Goal: Feedback & Contribution: Contribute content

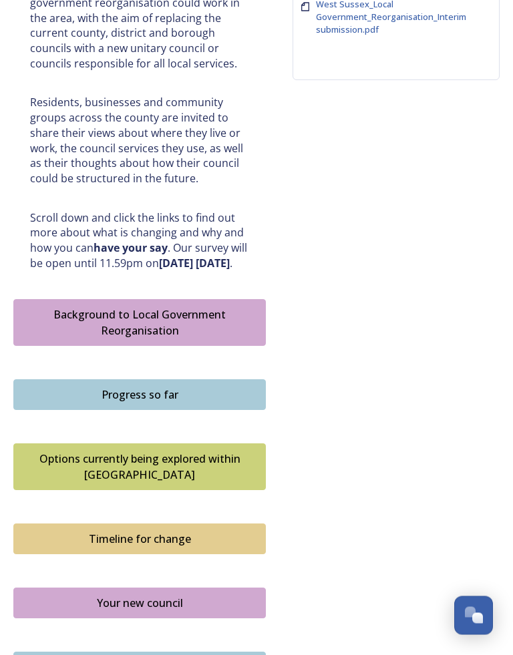
scroll to position [590, 0]
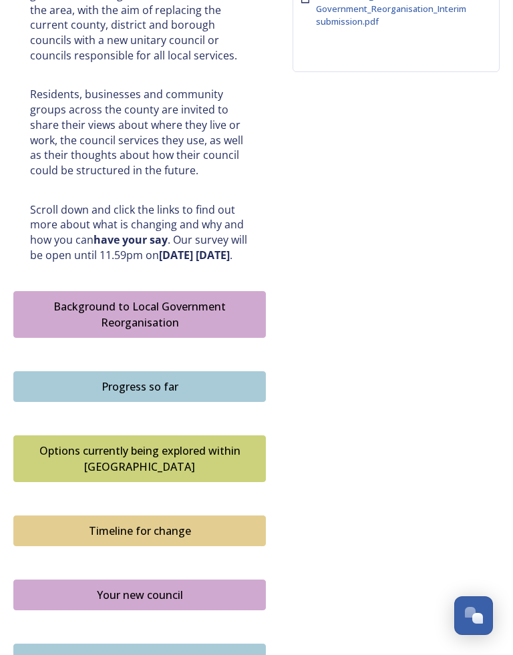
click at [150, 298] on div "Background to Local Government Reorganisation" at bounding box center [140, 314] width 238 height 32
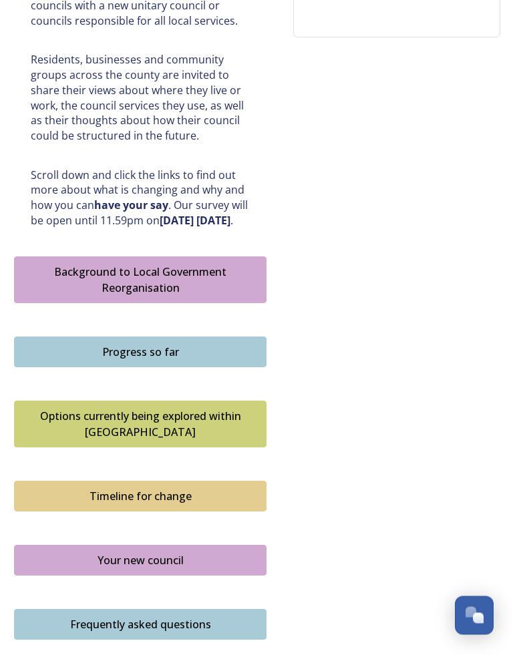
scroll to position [625, 0]
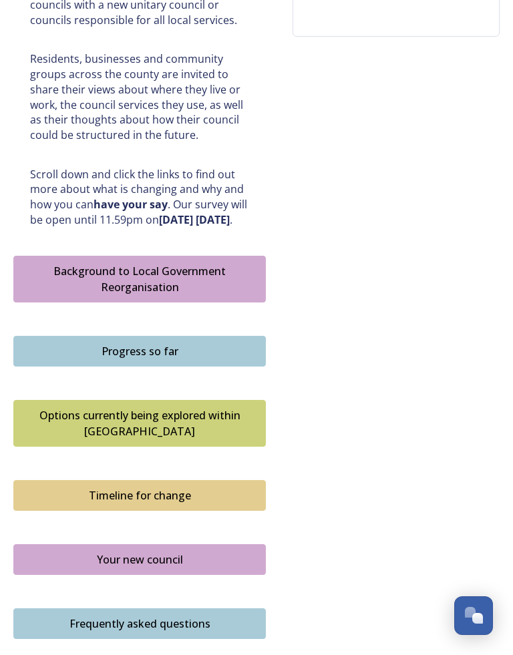
click at [145, 343] on div "Progress so far" at bounding box center [140, 351] width 238 height 16
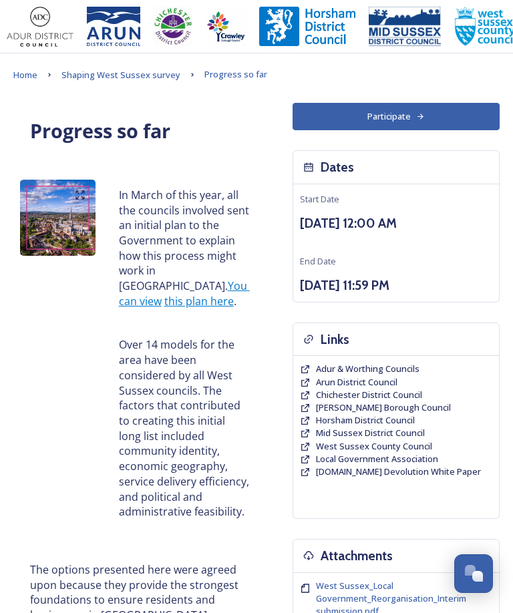
click at [117, 73] on span "Shaping West Sussex survey" at bounding box center [120, 75] width 119 height 12
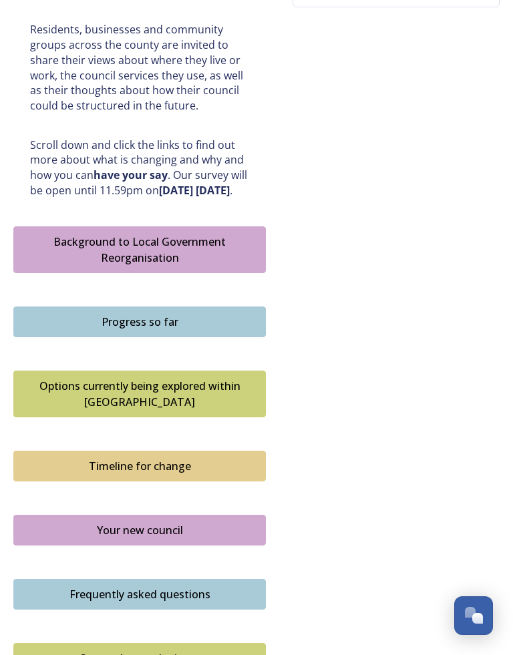
scroll to position [664, 0]
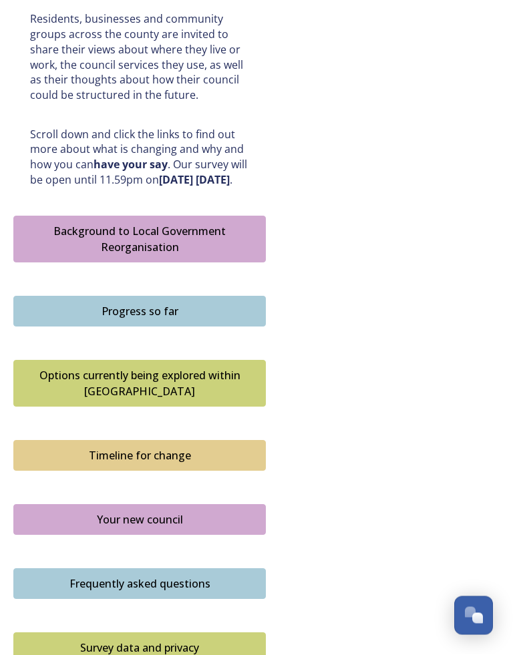
click at [139, 368] on div "Options currently being explored within [GEOGRAPHIC_DATA]" at bounding box center [140, 384] width 238 height 32
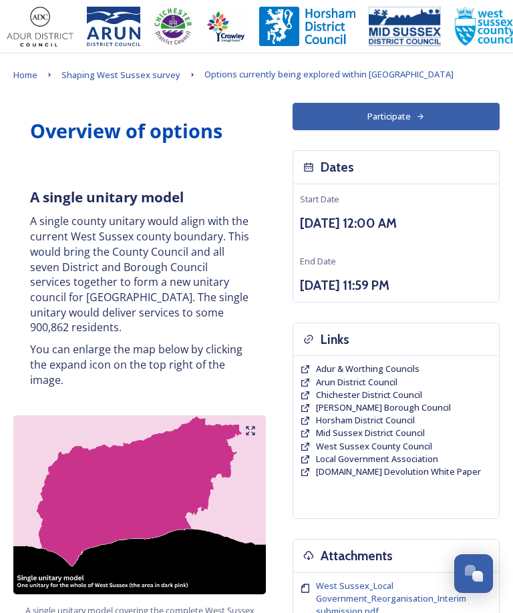
click at [114, 82] on link "Shaping West Sussex survey" at bounding box center [120, 75] width 119 height 16
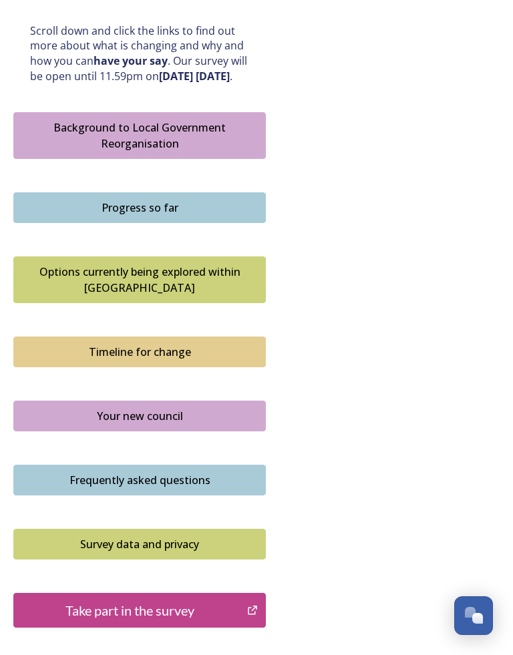
scroll to position [793, 0]
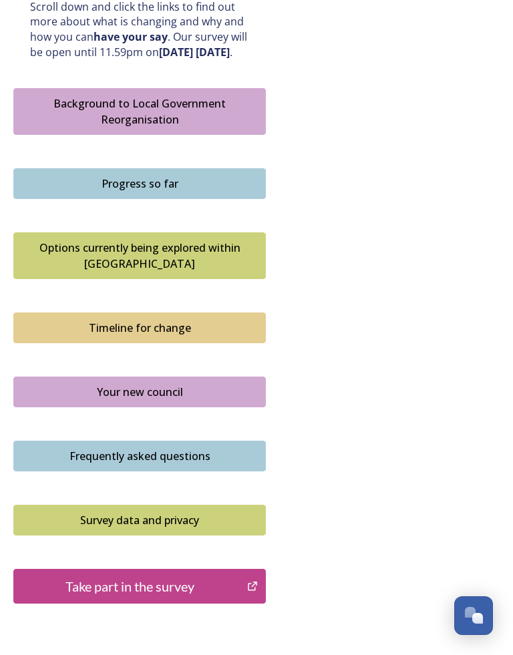
click at [160, 320] on div "Timeline for change" at bounding box center [140, 328] width 238 height 16
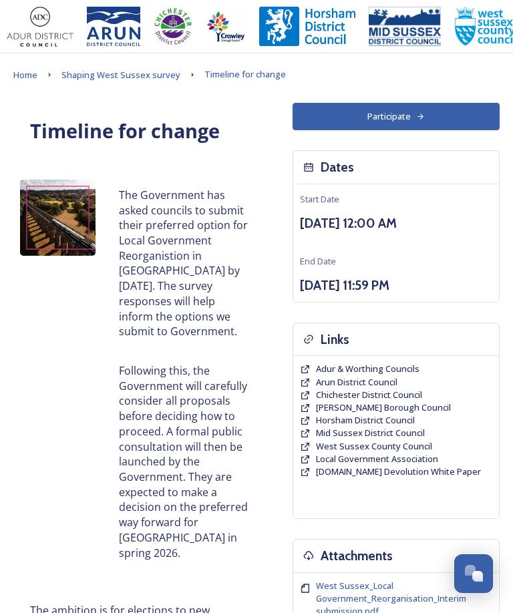
click at [127, 82] on link "Shaping West Sussex survey" at bounding box center [120, 75] width 119 height 16
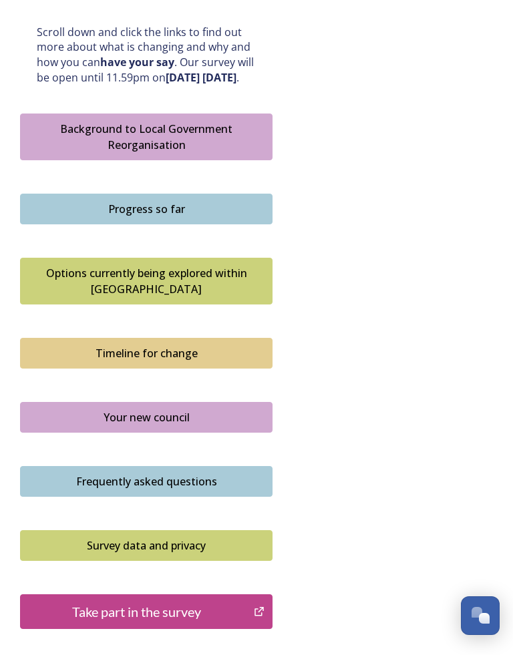
scroll to position [793, 0]
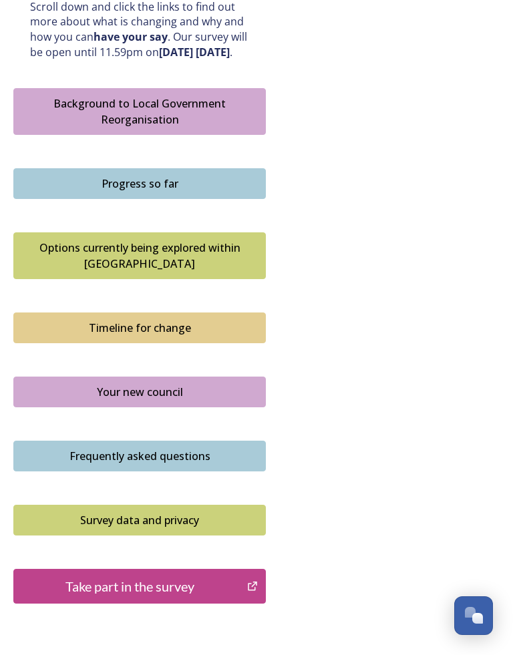
click at [140, 384] on div "Your new council" at bounding box center [140, 392] width 238 height 16
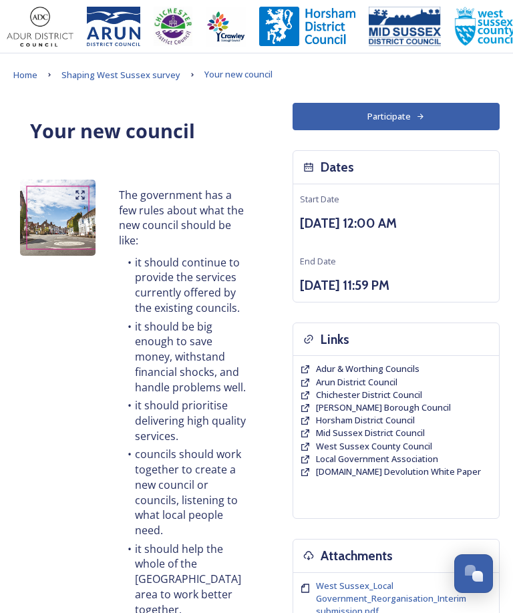
click at [146, 71] on span "Shaping West Sussex survey" at bounding box center [120, 75] width 119 height 12
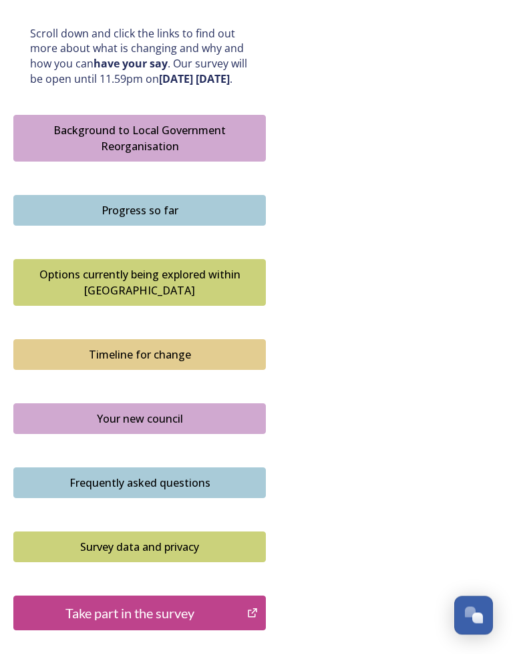
scroll to position [793, 0]
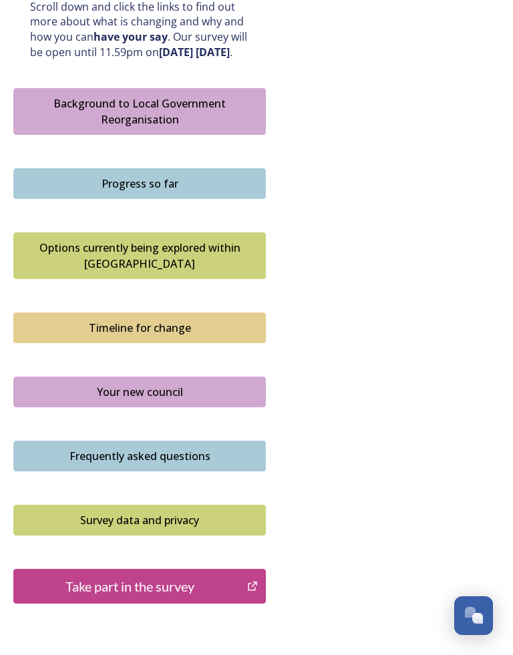
click at [151, 448] on div "Frequently asked questions" at bounding box center [140, 456] width 238 height 16
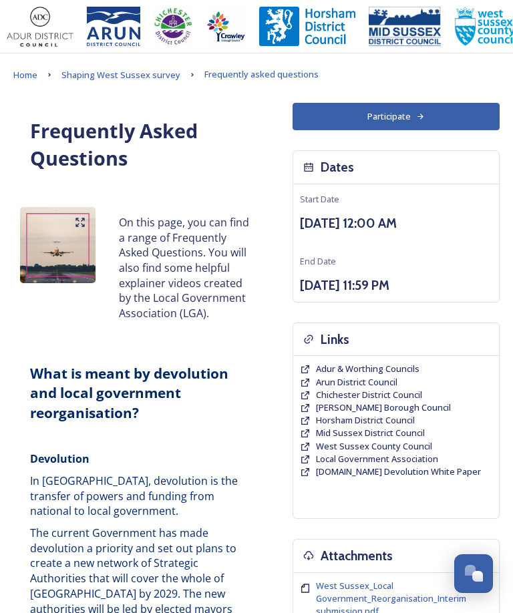
click at [109, 82] on link "Shaping West Sussex survey" at bounding box center [120, 75] width 119 height 16
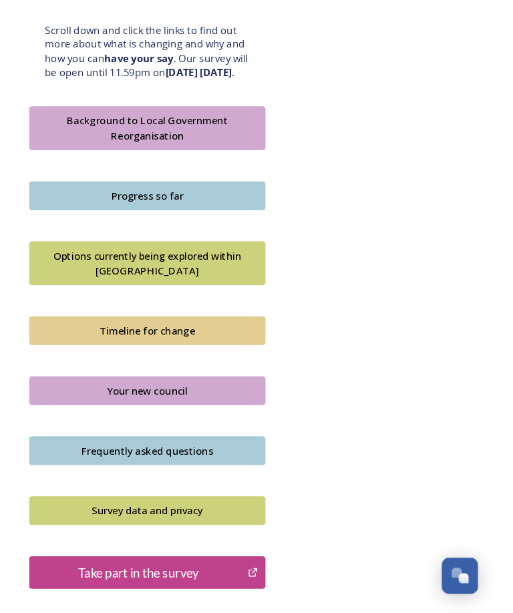
scroll to position [793, 0]
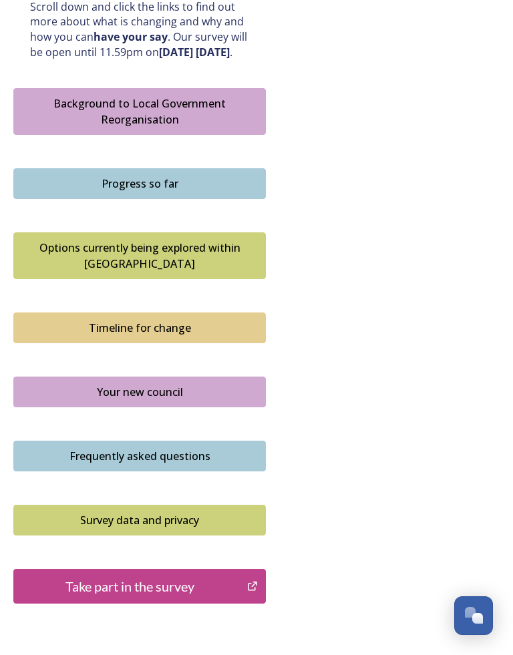
click at [168, 576] on div "Take part in the survey" at bounding box center [130, 586] width 219 height 20
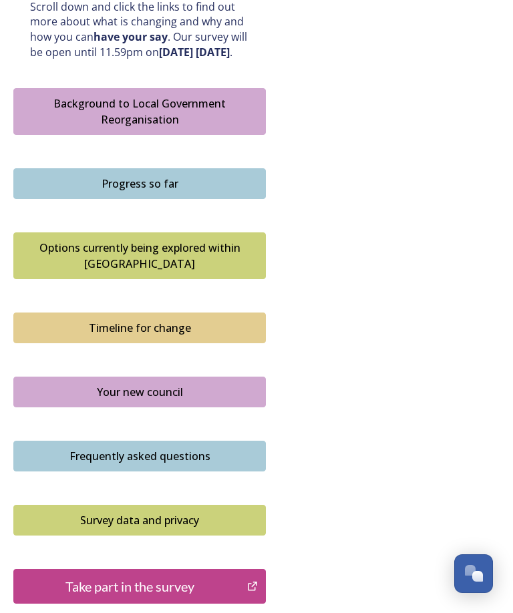
click at [161, 448] on div "Frequently asked questions" at bounding box center [140, 456] width 238 height 16
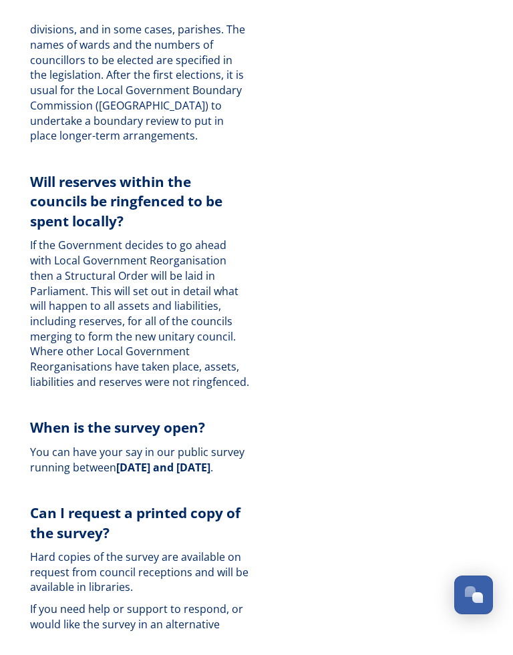
scroll to position [5832, 0]
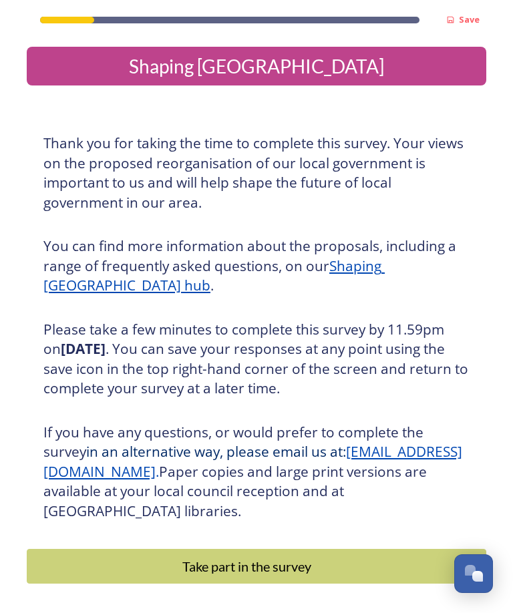
click at [242, 568] on div "Take part in the survey" at bounding box center [246, 566] width 425 height 20
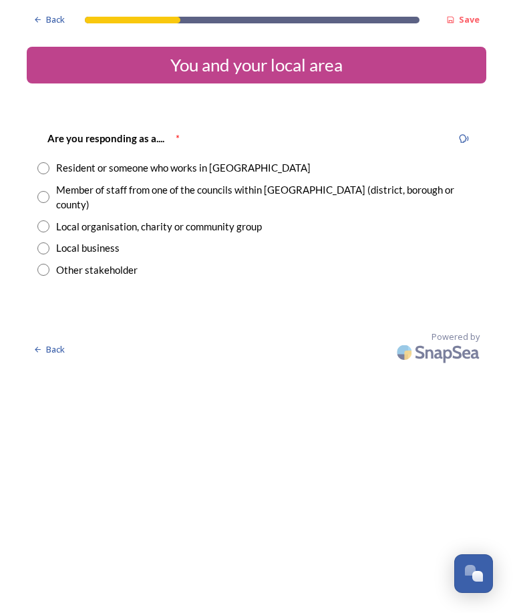
click at [55, 165] on div "Resident or someone who works in [GEOGRAPHIC_DATA]" at bounding box center [256, 167] width 438 height 15
radio input "true"
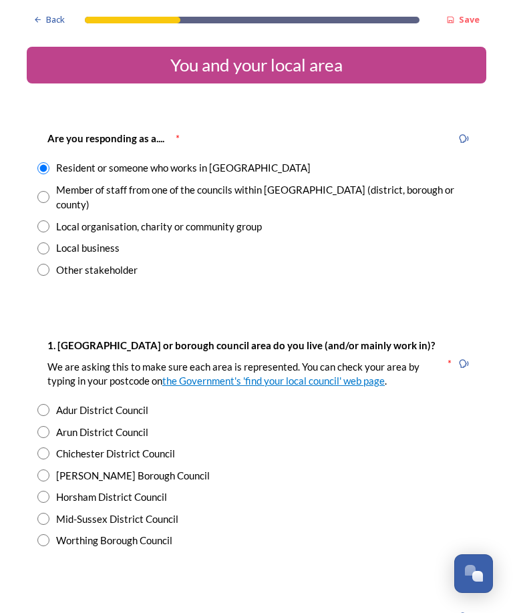
click at [41, 447] on input "radio" at bounding box center [43, 453] width 12 height 12
radio input "true"
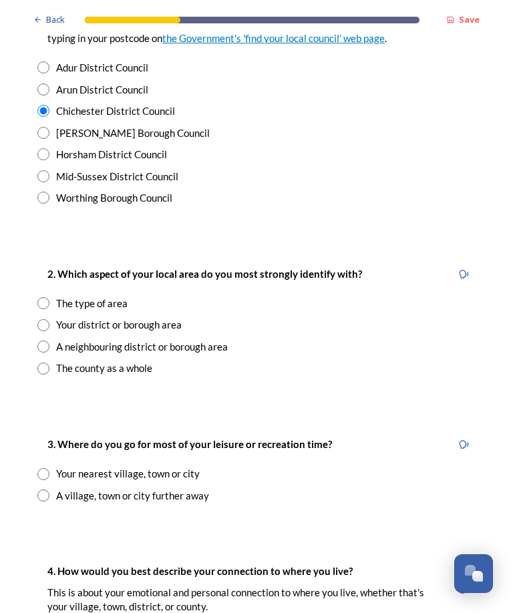
scroll to position [357, 0]
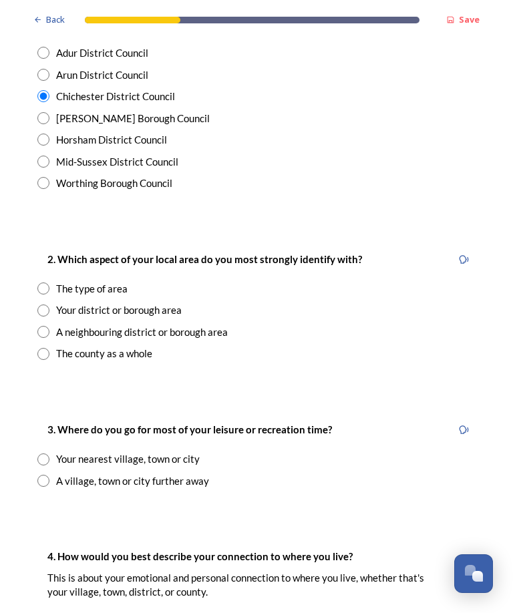
click at [45, 304] on input "radio" at bounding box center [43, 310] width 12 height 12
radio input "true"
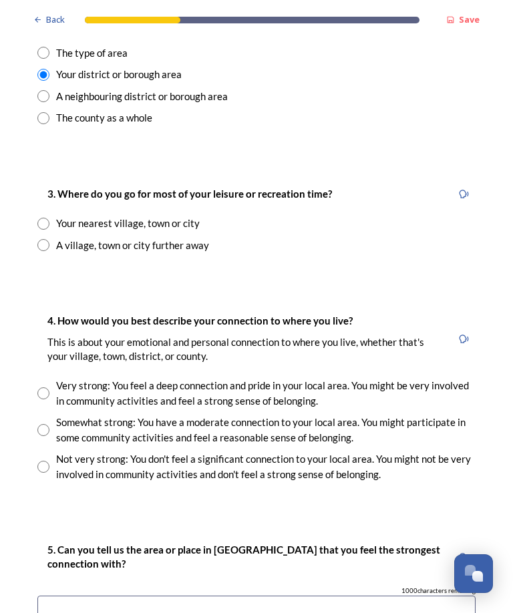
scroll to position [598, 0]
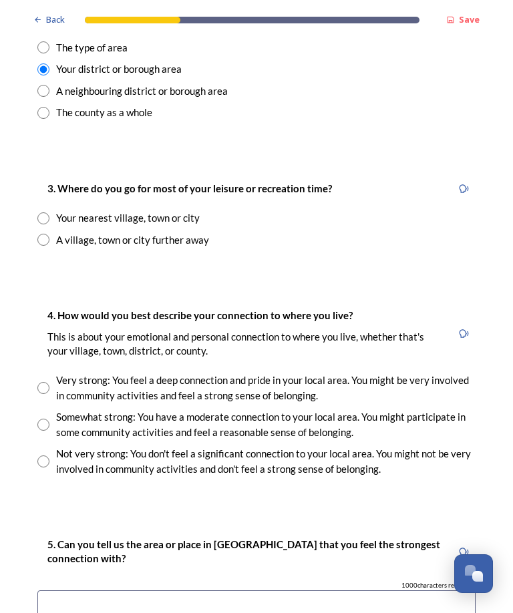
click at [48, 212] on input "radio" at bounding box center [43, 218] width 12 height 12
radio input "true"
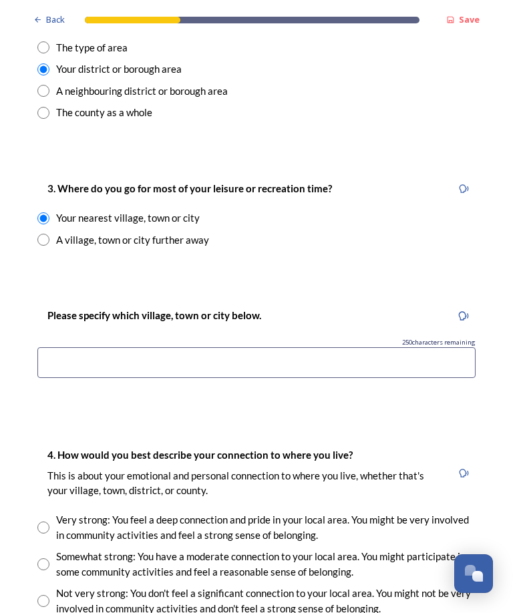
click at [62, 347] on input at bounding box center [256, 362] width 438 height 31
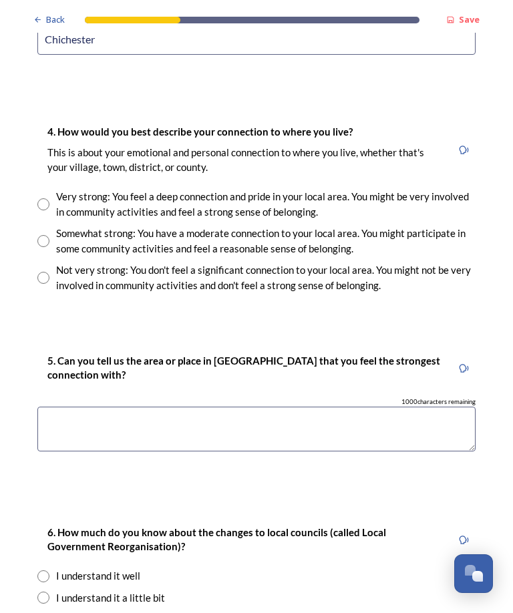
scroll to position [918, 0]
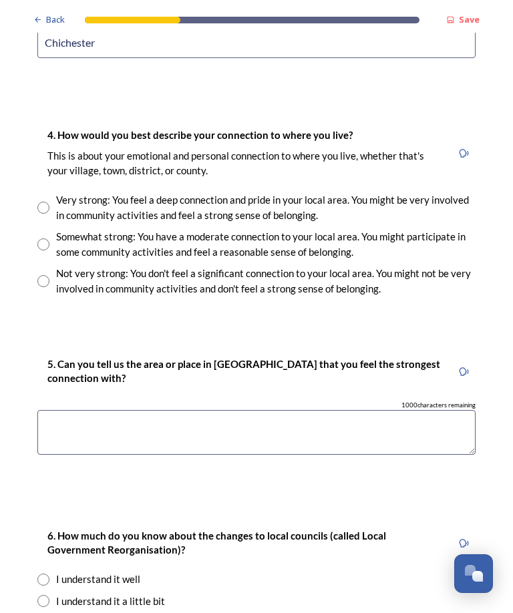
type input "Chichester"
click at [51, 192] on div "Very strong: You feel a deep connection and pride in your local area. You might…" at bounding box center [256, 207] width 438 height 30
radio input "true"
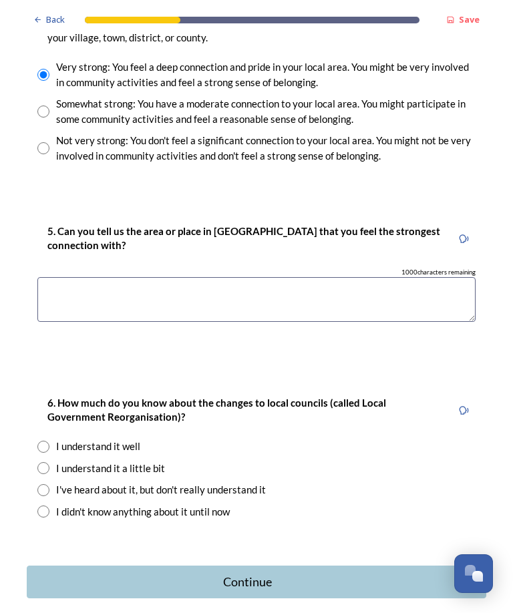
scroll to position [1052, 0]
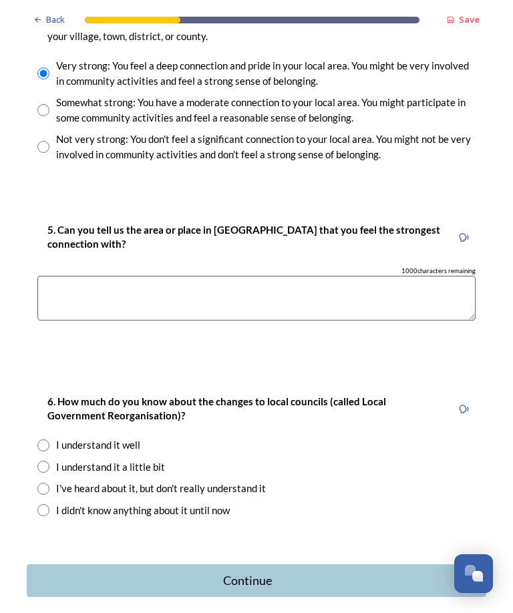
click at [59, 276] on textarea at bounding box center [256, 298] width 438 height 45
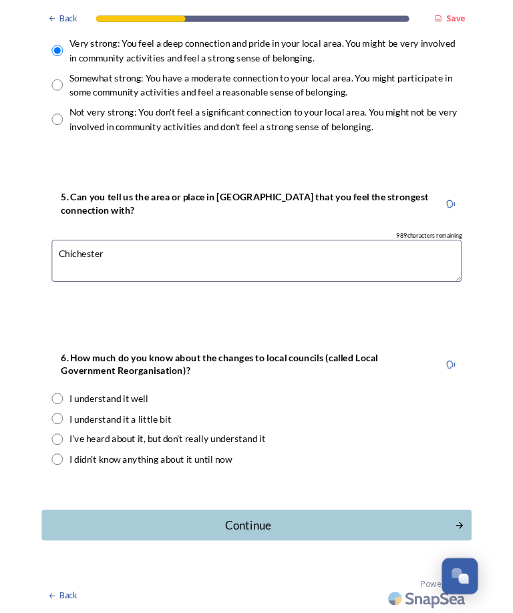
scroll to position [1043, 0]
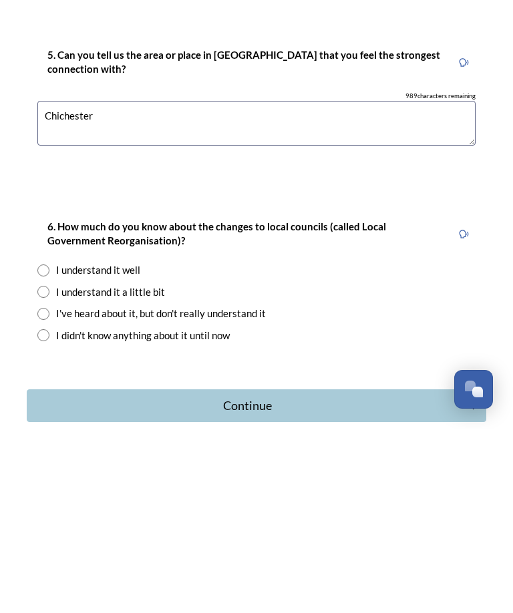
type textarea "Chichester"
click at [48, 470] on input "radio" at bounding box center [43, 476] width 12 height 12
radio input "true"
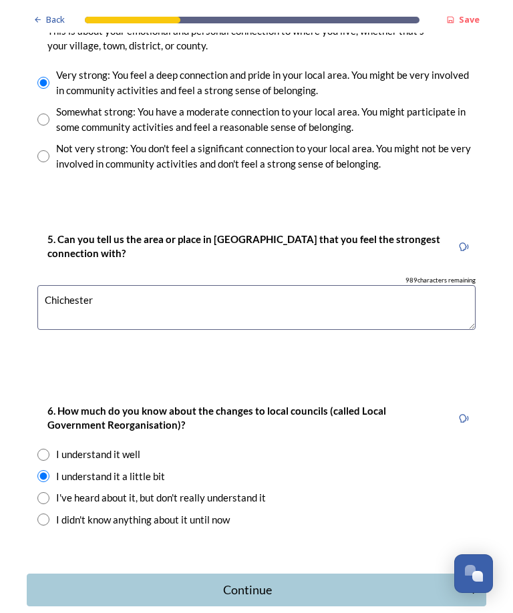
click at [262, 581] on div "Continue" at bounding box center [247, 590] width 427 height 18
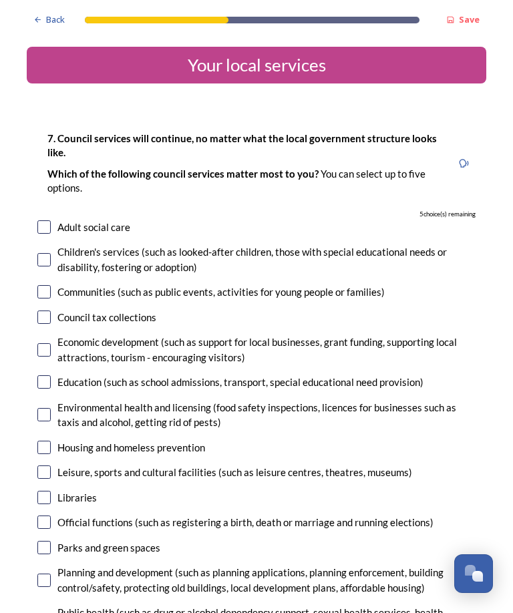
click at [48, 220] on input "checkbox" at bounding box center [43, 226] width 13 height 13
checkbox input "true"
click at [49, 491] on input "checkbox" at bounding box center [43, 497] width 13 height 13
checkbox input "true"
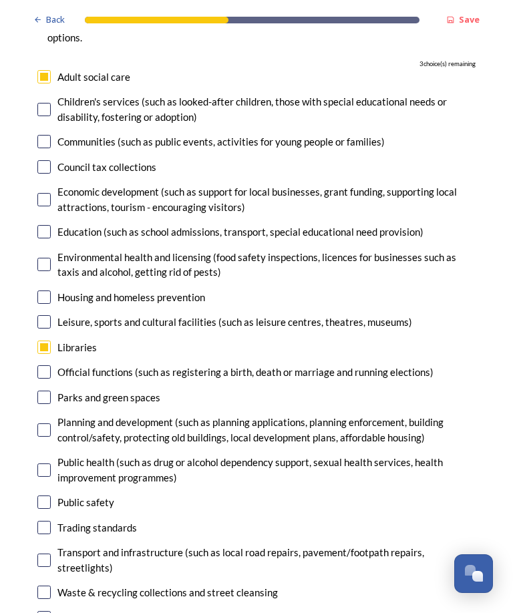
scroll to position [153, 0]
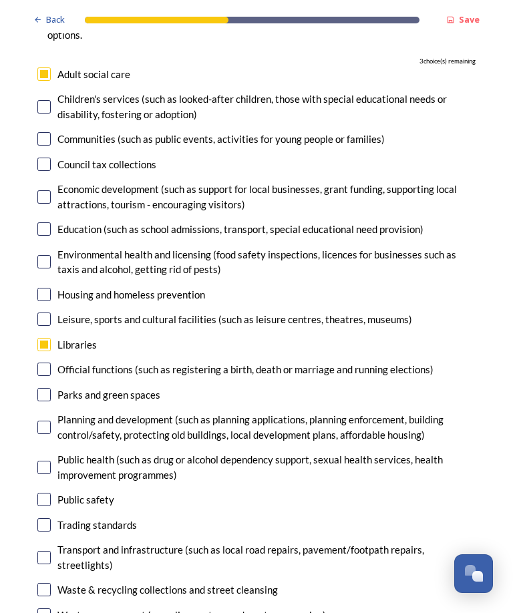
click at [41, 421] on input "checkbox" at bounding box center [43, 427] width 13 height 13
checkbox input "true"
click at [44, 493] on input "checkbox" at bounding box center [43, 499] width 13 height 13
checkbox input "true"
click at [61, 582] on div "Waste & recycling collections and street cleansing" at bounding box center [167, 589] width 220 height 15
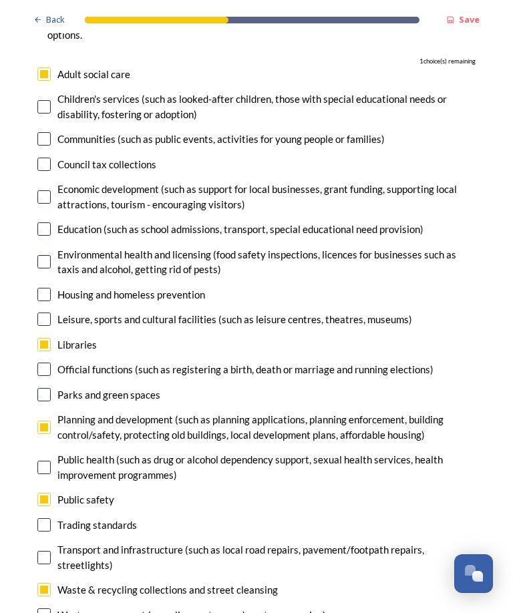
checkbox input "true"
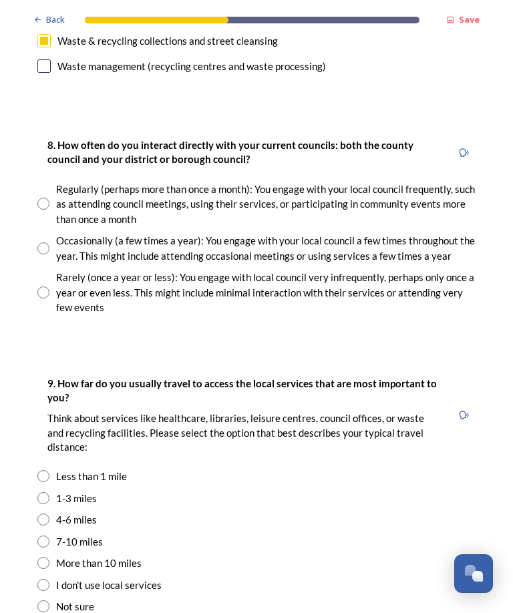
scroll to position [702, 0]
click at [44, 242] on input "radio" at bounding box center [43, 248] width 12 height 12
radio input "true"
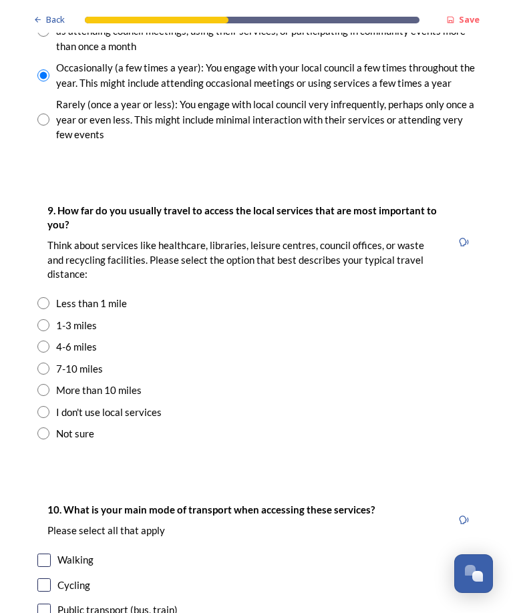
scroll to position [883, 0]
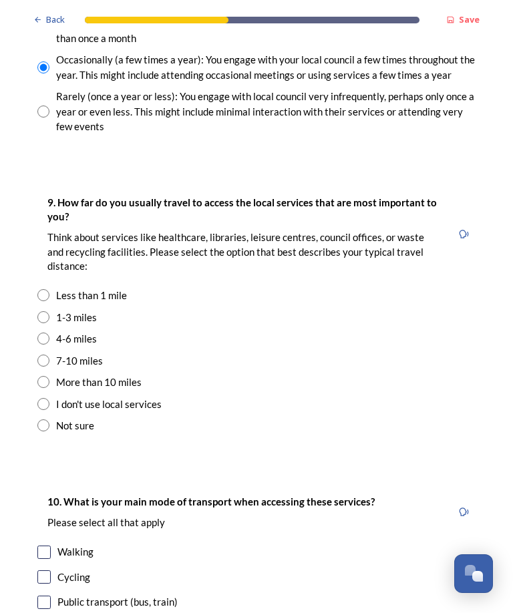
click at [47, 311] on input "radio" at bounding box center [43, 317] width 12 height 12
radio input "true"
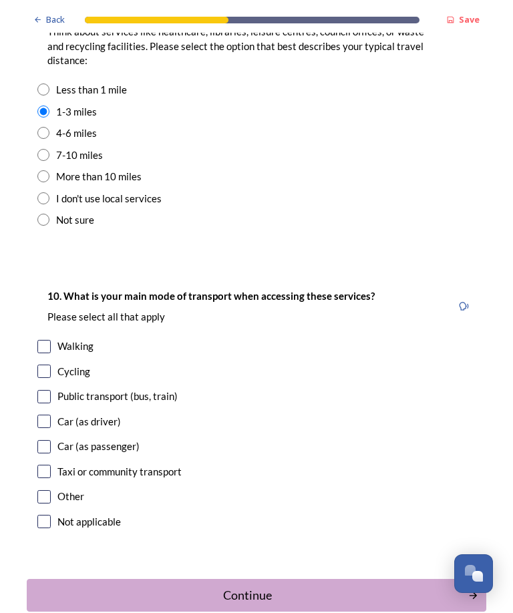
scroll to position [1088, 0]
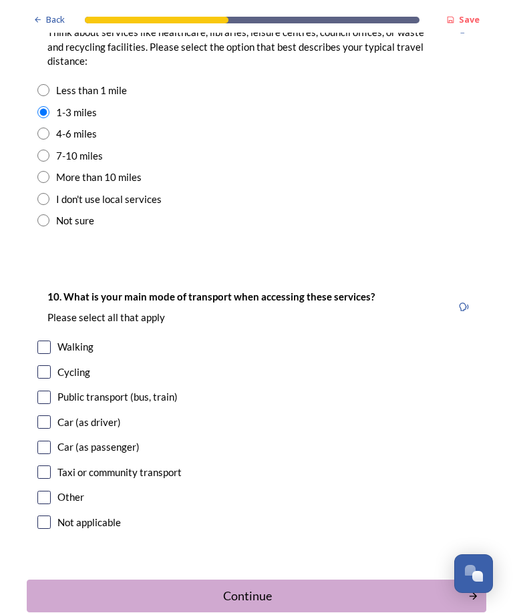
click at [39, 341] on input "checkbox" at bounding box center [43, 347] width 13 height 13
checkbox input "true"
click at [44, 391] on input "checkbox" at bounding box center [43, 397] width 13 height 13
checkbox input "true"
click at [39, 465] on input "checkbox" at bounding box center [43, 471] width 13 height 13
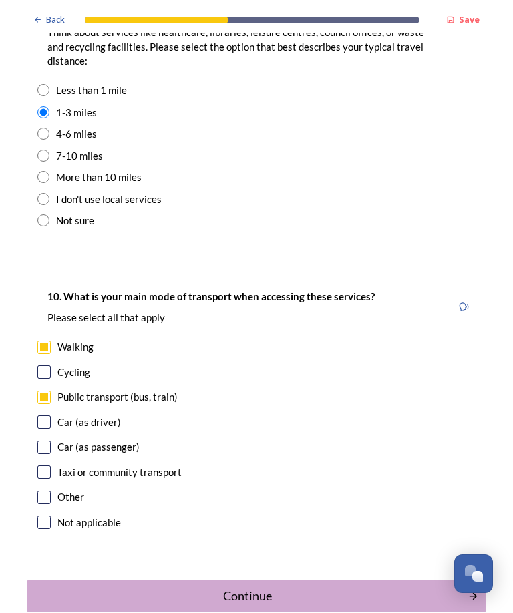
checkbox input "true"
click at [256, 587] on div "Continue" at bounding box center [247, 596] width 427 height 18
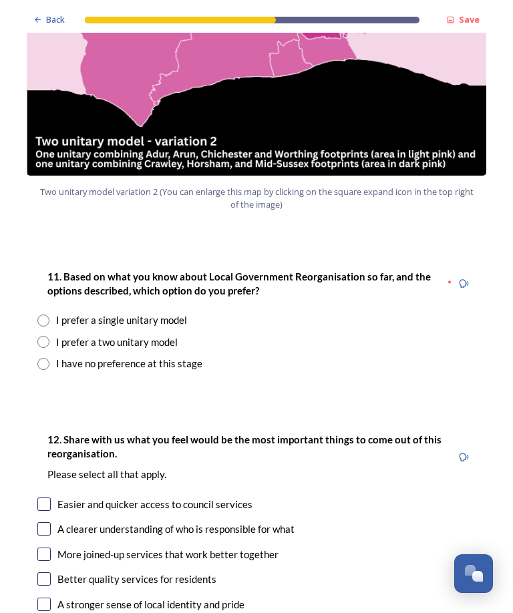
scroll to position [1586, 0]
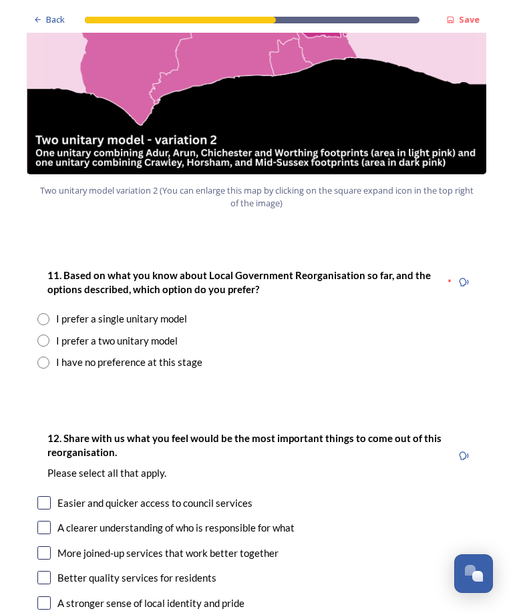
click at [45, 313] on input "radio" at bounding box center [43, 319] width 12 height 12
radio input "true"
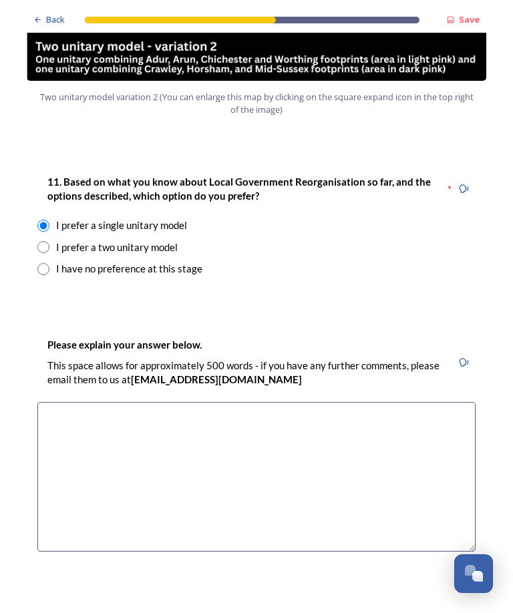
scroll to position [1705, 0]
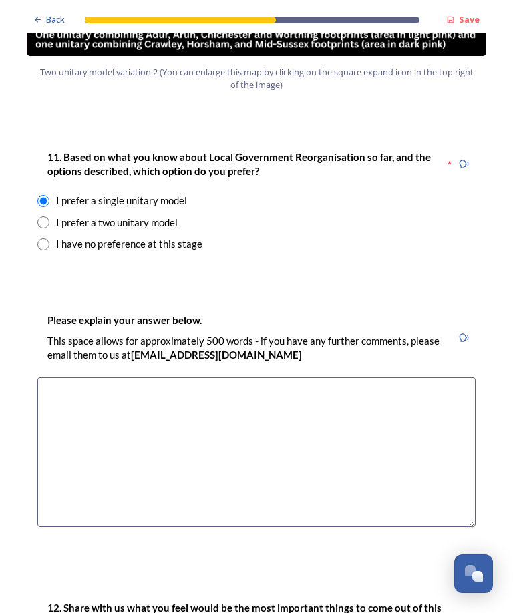
click at [61, 377] on textarea at bounding box center [256, 452] width 438 height 150
click at [85, 377] on textarea "These area are too small and will ne" at bounding box center [256, 452] width 438 height 150
click at [249, 377] on textarea "The 2 area models are too small and will ne" at bounding box center [256, 452] width 438 height 150
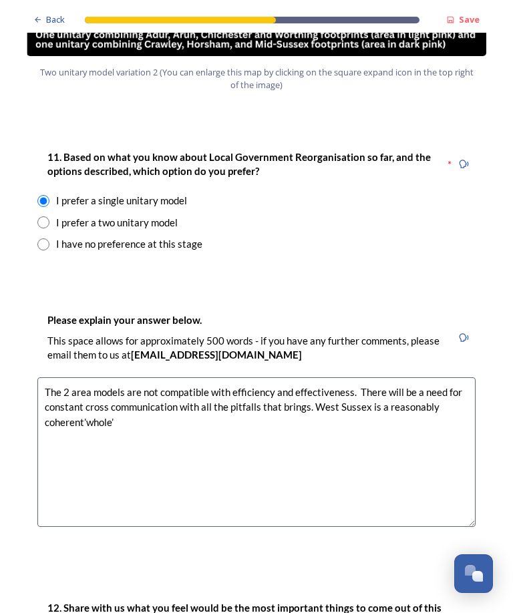
click at [87, 377] on textarea "The 2 area models are not compatible with efficiency and effectiveness. There w…" at bounding box center [256, 452] width 438 height 150
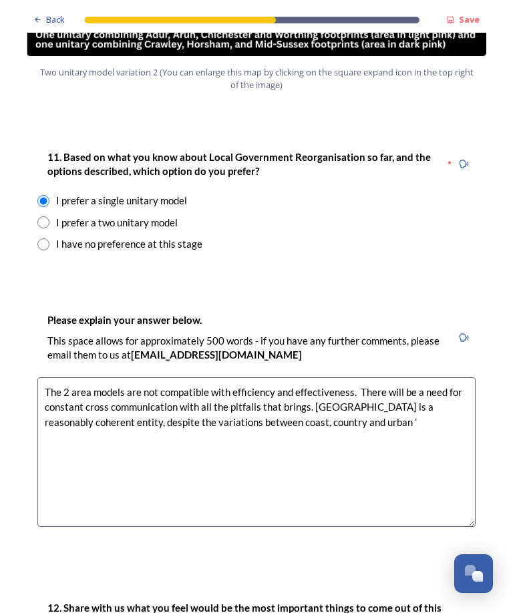
click at [272, 377] on textarea "The 2 area models are not compatible with efficiency and effectiveness. There w…" at bounding box center [256, 452] width 438 height 150
click at [385, 377] on textarea "The 2 area models are not compatible with efficiency and effectiveness. There w…" at bounding box center [256, 452] width 438 height 150
click at [136, 377] on textarea "The 2 area models are not compatible with efficiency and effectiveness. There w…" at bounding box center [256, 452] width 438 height 150
click at [138, 377] on textarea "The 2 area models are not compatible with efficiency and effectiveness. There w…" at bounding box center [256, 452] width 438 height 150
click at [420, 377] on textarea "The 2 area model is not compatible with efficiency and effectiveness. There wil…" at bounding box center [256, 452] width 438 height 150
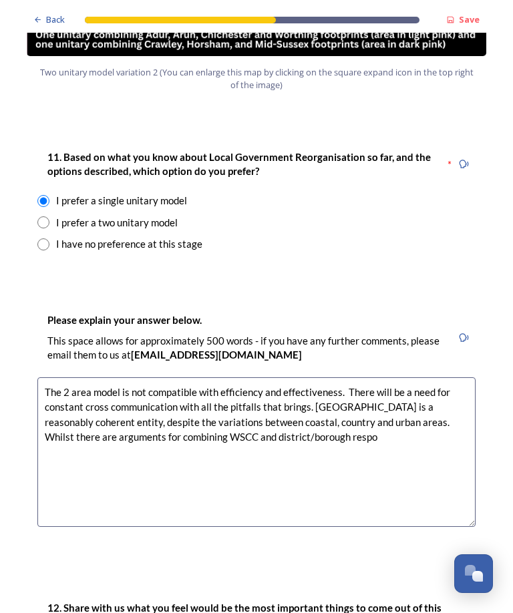
click at [57, 377] on textarea "The 2 area model is not compatible with efficiency and effectiveness. There wil…" at bounding box center [256, 452] width 438 height 150
click at [362, 377] on textarea "The 2 area model is not compatible with efficiency and effectiveness. There wil…" at bounding box center [256, 452] width 438 height 150
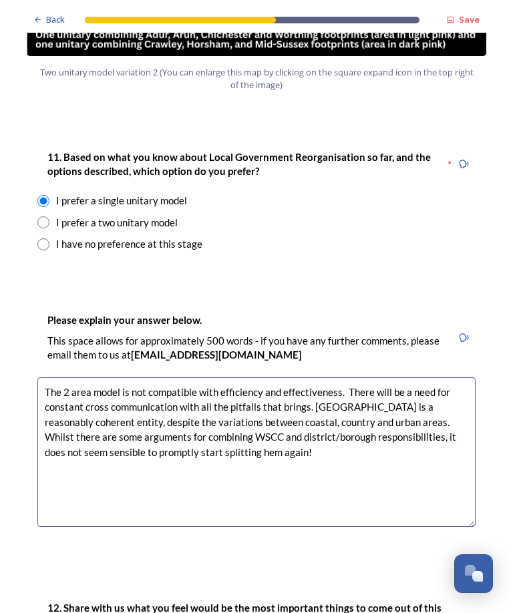
click at [196, 377] on textarea "The 2 area model is not compatible with efficiency and effectiveness. There wil…" at bounding box center [256, 452] width 438 height 150
click at [277, 381] on textarea "The 2 area model is not compatible with efficiency and effectiveness. There wil…" at bounding box center [256, 452] width 438 height 150
click at [169, 377] on textarea "The 2 area model is not compatible with efficiency and effectiveness. There wil…" at bounding box center [256, 452] width 438 height 150
click at [296, 381] on textarea "The 2 area model is not compatible with efficiency and effectiveness. There wil…" at bounding box center [256, 452] width 438 height 150
click at [386, 377] on textarea "The 2 area model is not compatible with efficiency and effectiveness. There wil…" at bounding box center [256, 452] width 438 height 150
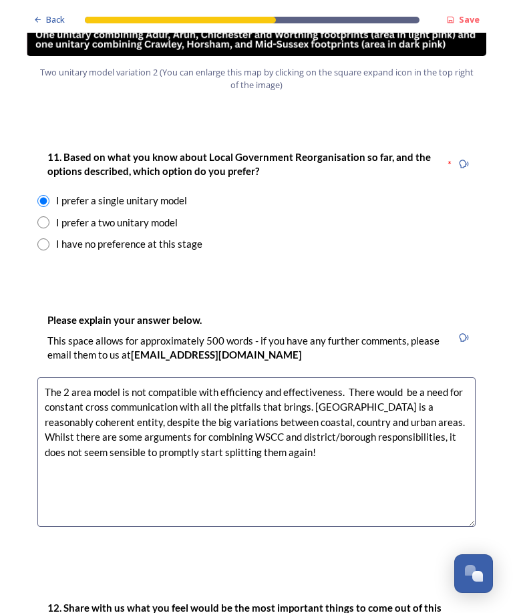
click at [451, 377] on textarea "The 2 area model is not compatible with efficiency and effectiveness. There wou…" at bounding box center [256, 452] width 438 height 150
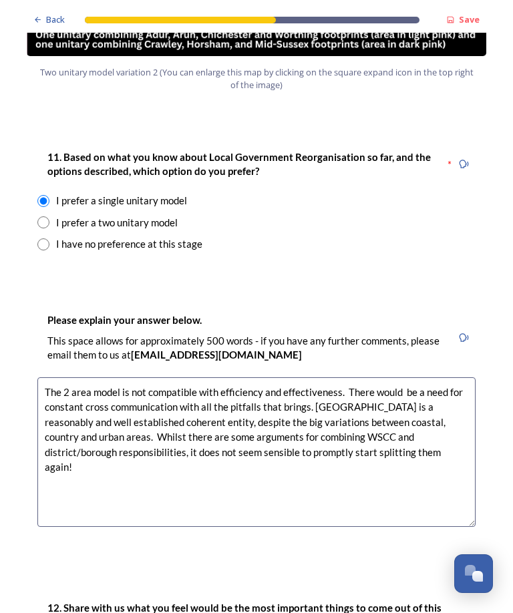
click at [453, 377] on textarea "The 2 area model is not compatible with efficiency and effectiveness. There wou…" at bounding box center [256, 452] width 438 height 150
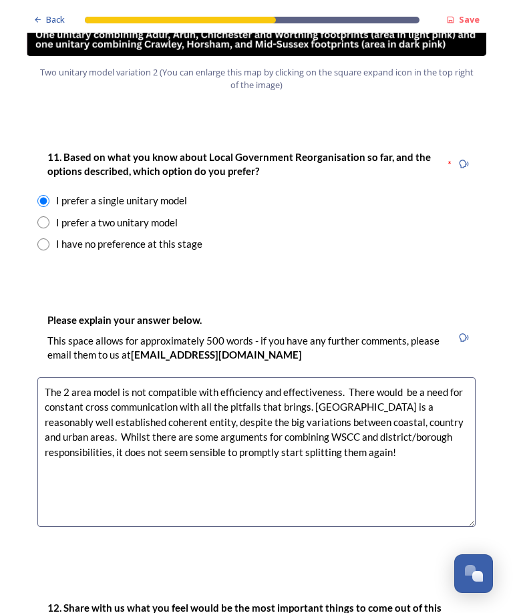
click at [372, 377] on textarea "The 2 area model is not compatible with efficiency and effectiveness. There wou…" at bounding box center [256, 452] width 438 height 150
click at [374, 377] on textarea "The 2 area model is not compatible with efficiency and effectiveness. There wou…" at bounding box center [256, 452] width 438 height 150
click at [384, 377] on textarea "The 2 area model is not compatible with efficiency and effectiveness. There wou…" at bounding box center [256, 452] width 438 height 150
click at [153, 377] on textarea "The 2 area model is not compatible with efficiency and effectiveness. There wou…" at bounding box center [256, 452] width 438 height 150
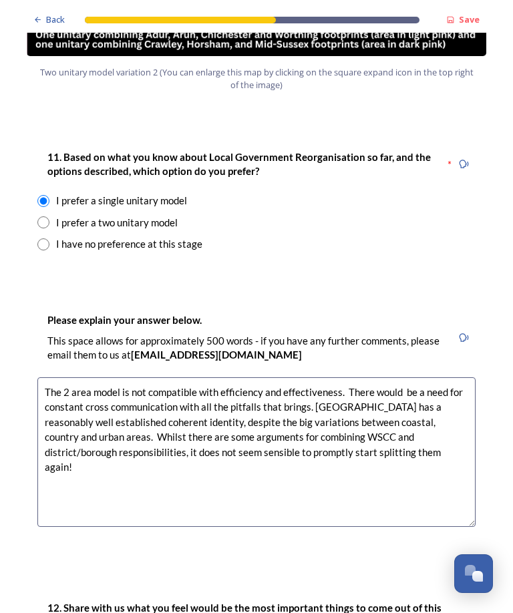
click at [100, 377] on textarea "The 2 area model is not compatible with efficiency and effectiveness. There wou…" at bounding box center [256, 452] width 438 height 150
click at [373, 377] on textarea "The 2 area model is not compatible with efficiency and effectiveness. There wou…" at bounding box center [256, 452] width 438 height 150
click at [361, 380] on textarea "The 2 area model is not compatible with efficiency and effectiveness. There wou…" at bounding box center [256, 452] width 438 height 150
click at [418, 377] on textarea "The 2 area model is not compatible with efficiency and effectiveness. There wou…" at bounding box center [256, 452] width 438 height 150
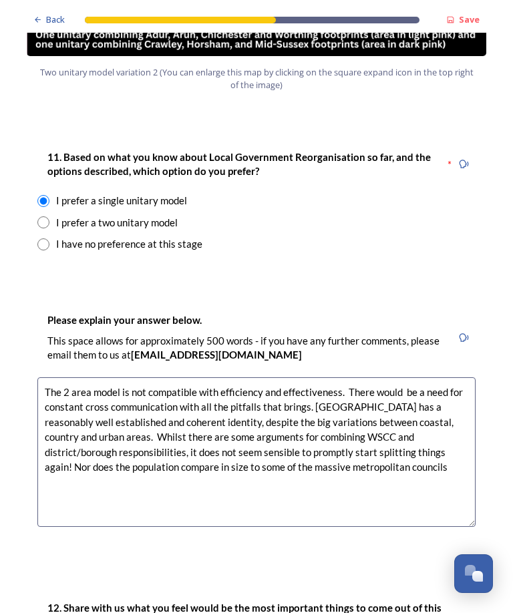
click at [409, 377] on textarea "The 2 area model is not compatible with efficiency and effectiveness. There wou…" at bounding box center [256, 452] width 438 height 150
click at [374, 399] on textarea "The 2 area model is not compatible with efficiency and effectiveness. There wou…" at bounding box center [256, 452] width 438 height 150
click at [230, 377] on textarea "The 2 area model is not compatible with efficiency and effectiveness. There wou…" at bounding box center [256, 452] width 438 height 150
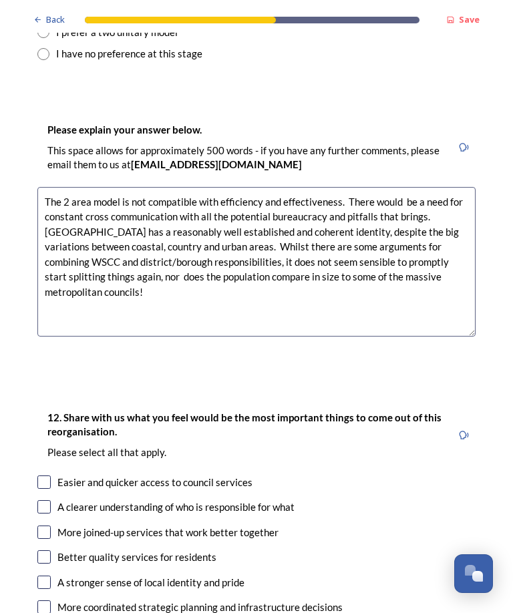
scroll to position [1895, 0]
click at [102, 214] on textarea "The 2 area model is not compatible with efficiency and effectiveness. There wou…" at bounding box center [256, 262] width 438 height 150
click at [277, 211] on textarea "The 2 area model is not compatible with efficiency and effectiveness. There wou…" at bounding box center [256, 262] width 438 height 150
click at [323, 218] on textarea "The 2 area model is not compatible with efficiency and effectiveness. There wou…" at bounding box center [256, 262] width 438 height 150
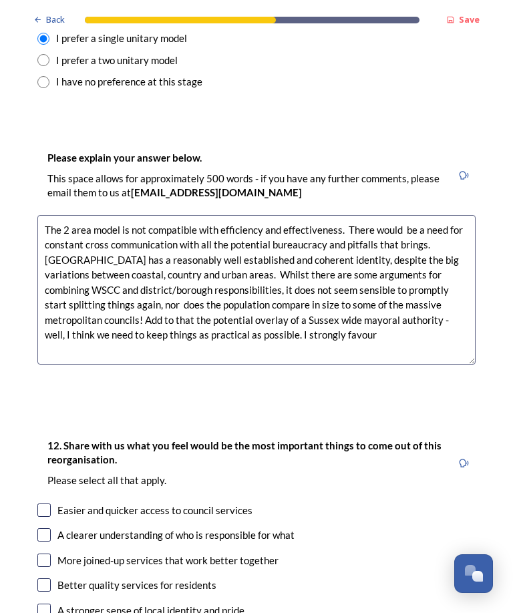
scroll to position [1865, 0]
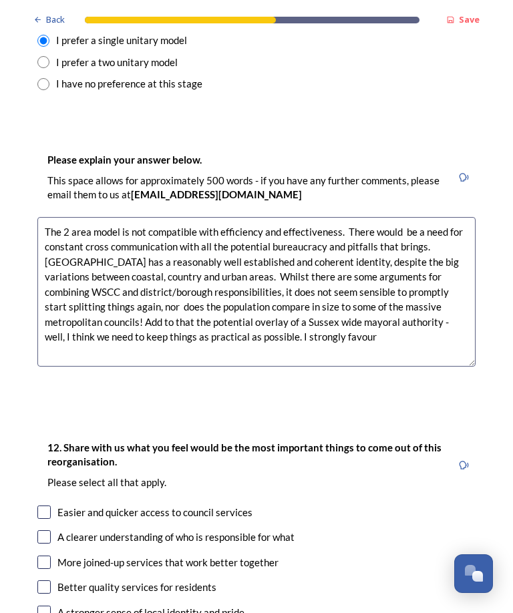
click at [312, 256] on textarea "The 2 area model is not compatible with efficiency and effectiveness. There wou…" at bounding box center [256, 292] width 438 height 150
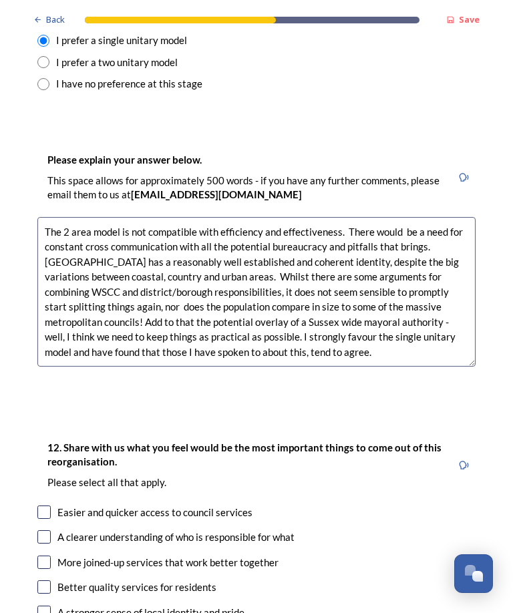
click at [140, 260] on textarea "The 2 area model is not compatible with efficiency and effectiveness. There wou…" at bounding box center [256, 292] width 438 height 150
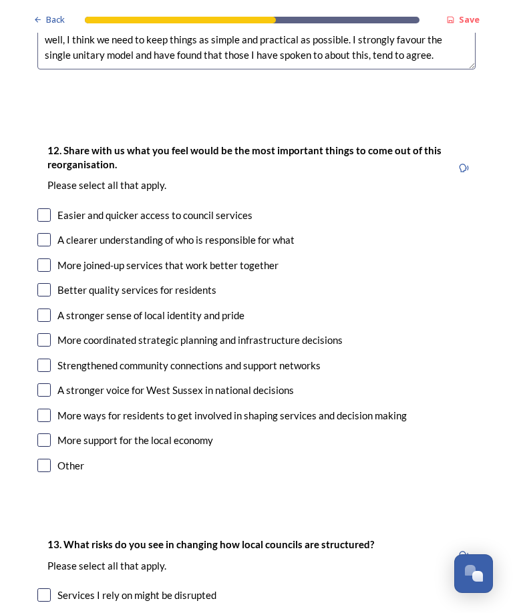
scroll to position [2163, 0]
type textarea "The 2 area model is not compatible with efficiency and effectiveness. There wou…"
click at [47, 232] on input "checkbox" at bounding box center [43, 238] width 13 height 13
checkbox input "true"
click at [53, 357] on div "Strengthened community connections and support networks" at bounding box center [256, 364] width 438 height 15
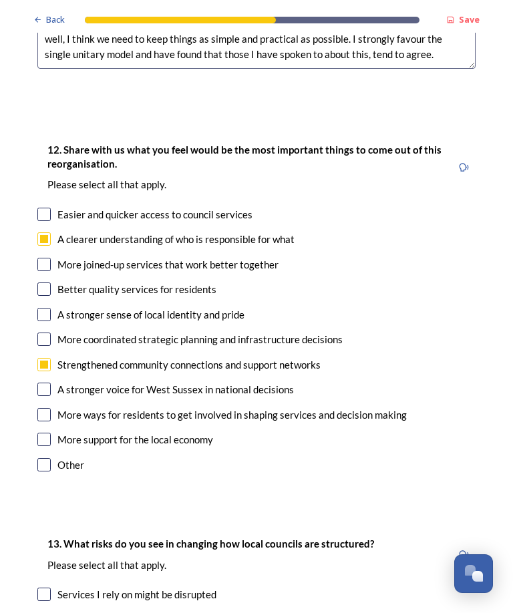
checkbox input "true"
click at [140, 307] on div "A stronger sense of local identity and pride" at bounding box center [150, 314] width 187 height 15
click at [49, 308] on input "checkbox" at bounding box center [43, 314] width 13 height 13
checkbox input "true"
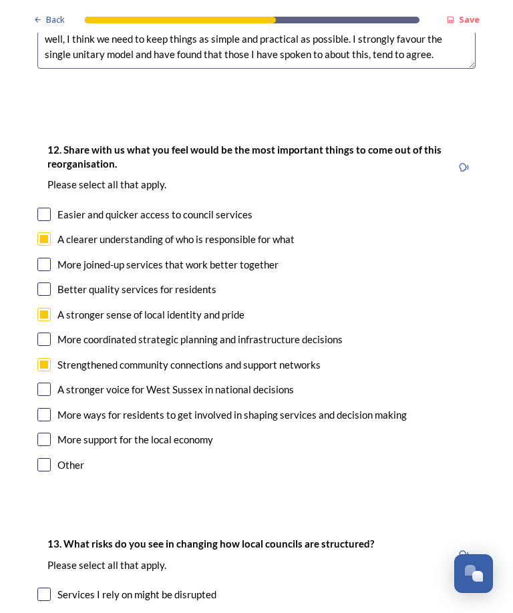
click at [45, 332] on input "checkbox" at bounding box center [43, 338] width 13 height 13
checkbox input "true"
click at [43, 308] on input "checkbox" at bounding box center [43, 314] width 13 height 13
checkbox input "false"
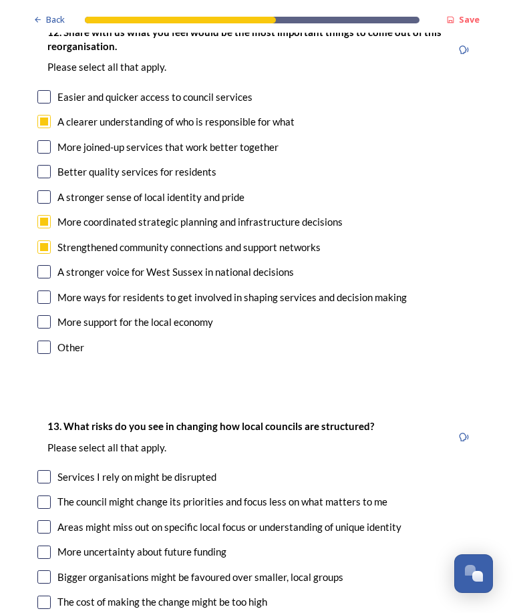
scroll to position [2280, 0]
click at [56, 140] on div "More joined-up services that work better together" at bounding box center [256, 147] width 438 height 15
checkbox input "true"
click at [43, 290] on input "checkbox" at bounding box center [43, 296] width 13 height 13
checkbox input "true"
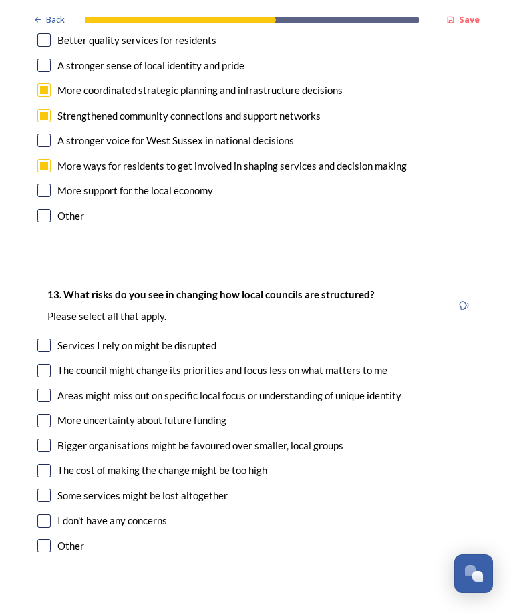
scroll to position [2412, 0]
click at [47, 209] on input "checkbox" at bounding box center [43, 215] width 13 height 13
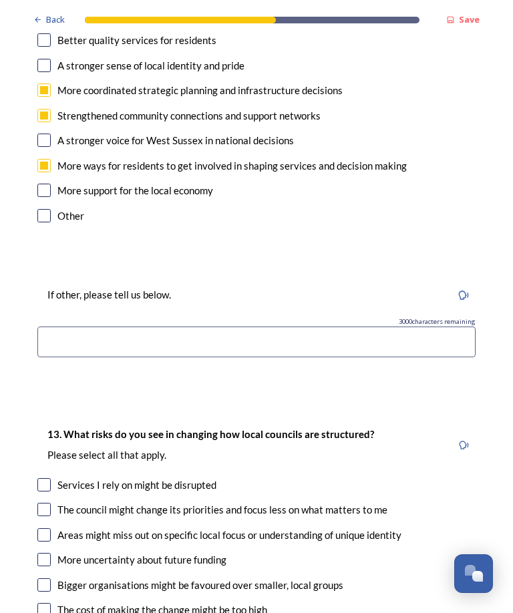
checkbox input "true"
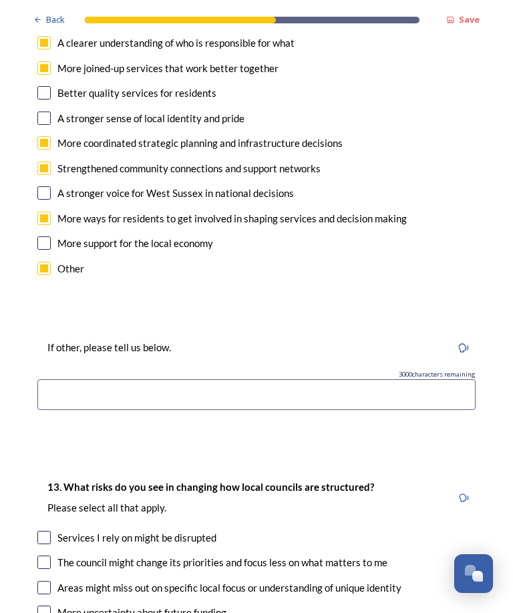
scroll to position [2359, 0]
click at [49, 379] on input at bounding box center [256, 394] width 438 height 31
click at [308, 379] on input "I might HOPE that all these things would emerge from this reorganisation" at bounding box center [256, 394] width 438 height 31
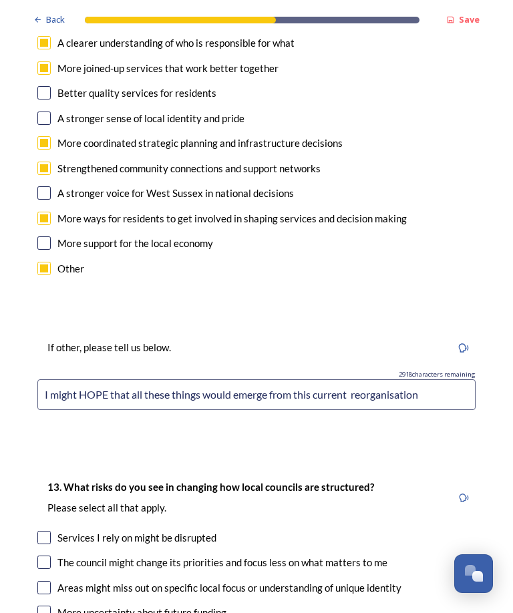
click at [439, 379] on input "I might HOPE that all these things would emerge from this current reorganisation" at bounding box center [256, 394] width 438 height 31
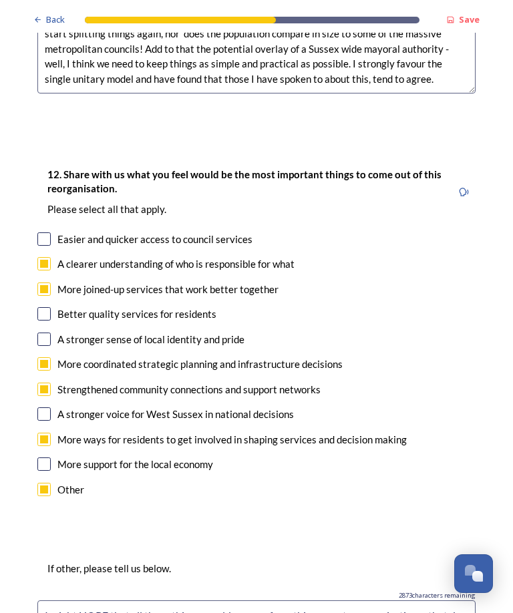
scroll to position [2143, 0]
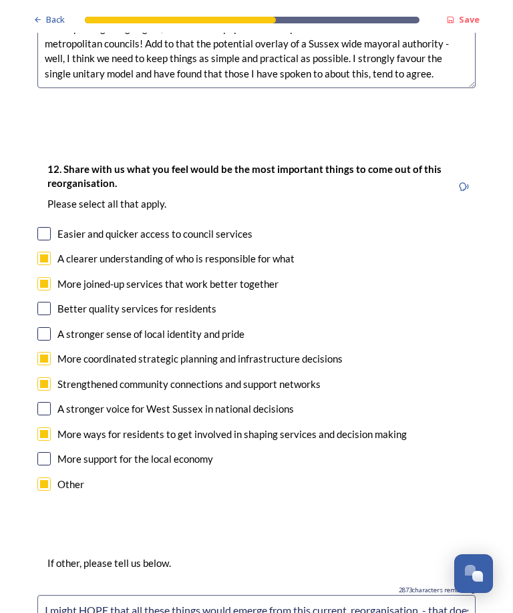
type input "I might HOPE that all these things would emerge from this current reorganisatio…"
click at [48, 227] on input "checkbox" at bounding box center [43, 233] width 13 height 13
checkbox input "true"
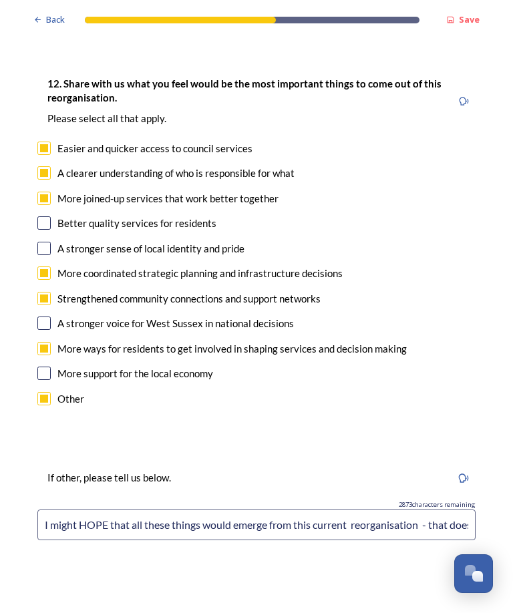
scroll to position [2235, 0]
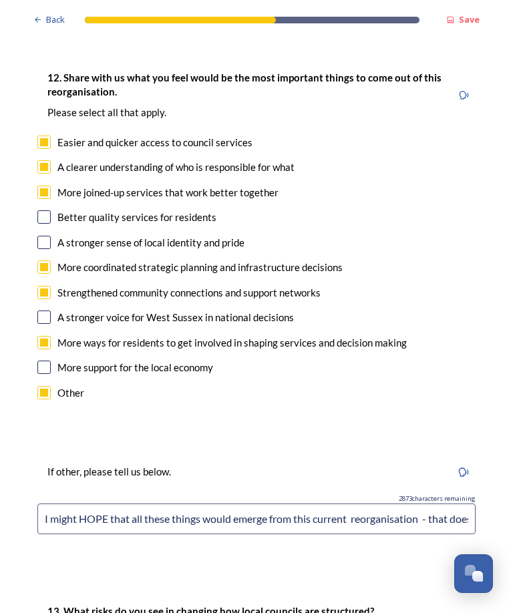
click at [467, 503] on input "I might HOPE that all these things would emerge from this current reorganisatio…" at bounding box center [256, 518] width 438 height 31
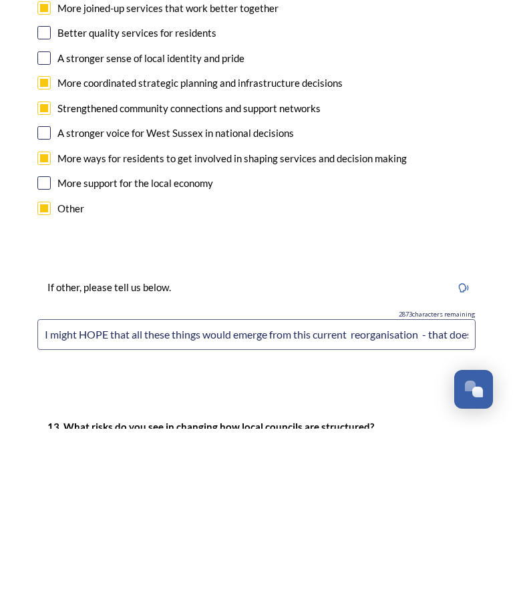
click at [446, 503] on input "I might HOPE that all these things would emerge from this current reorganisatio…" at bounding box center [256, 518] width 438 height 31
click at [468, 503] on input "I might HOPE that all these things would emerge from this current reorganisatio…" at bounding box center [256, 518] width 438 height 31
click at [474, 503] on input "I might HOPE that all these things would emerge from this current reorganisatio…" at bounding box center [256, 518] width 438 height 31
click at [458, 503] on input "I might HOPE that all these things would emerge from this current reorganisatio…" at bounding box center [256, 518] width 438 height 31
click at [439, 503] on input "I might HOPE that all these things would emerge from this vdoesn’t mean they ne…" at bounding box center [256, 518] width 438 height 31
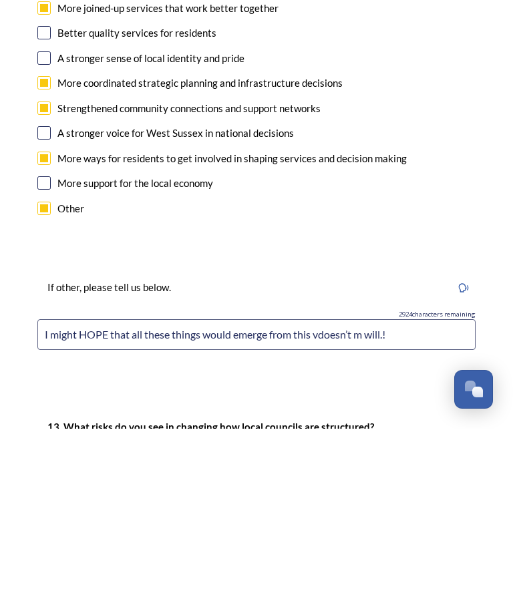
click at [408, 503] on input "I might HOPE that all these things would emerge from this vdoesn’t m will.!" at bounding box center [256, 518] width 438 height 31
click at [332, 503] on input "I might HOPE that all these things would emerge from this vdoesn’t m will.!" at bounding box center [256, 518] width 438 height 31
click at [324, 503] on input "I might HOPE that all these things would emerge, m will.!" at bounding box center [256, 518] width 438 height 31
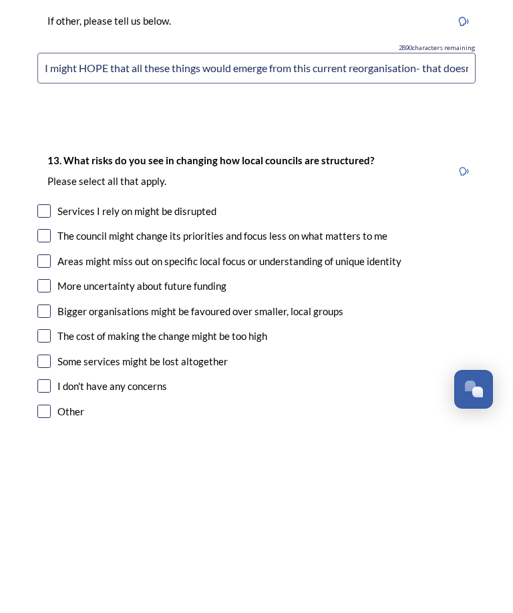
scroll to position [2512, 0]
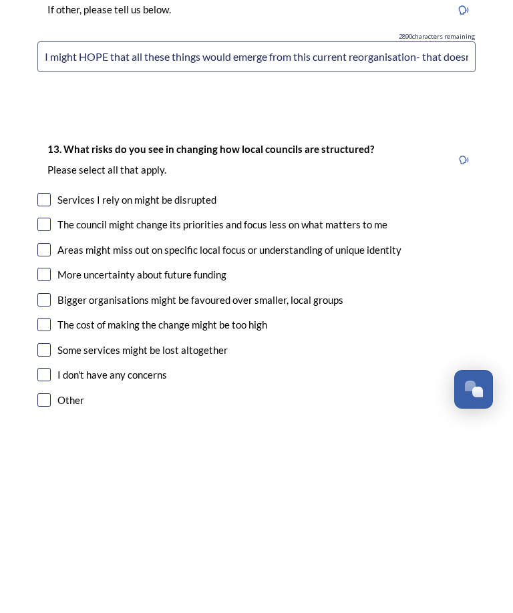
type input "I might HOPE that all these things would emerge from this current reorganisatio…"
click at [49, 377] on input "checkbox" at bounding box center [43, 383] width 13 height 13
checkbox input "true"
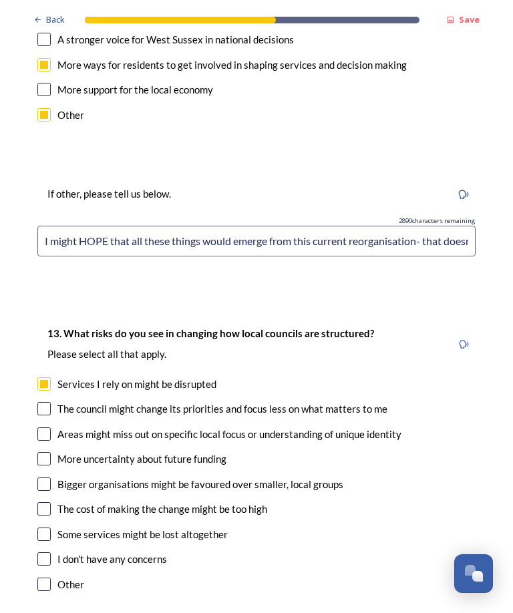
click at [42, 402] on input "checkbox" at bounding box center [43, 408] width 13 height 13
checkbox input "true"
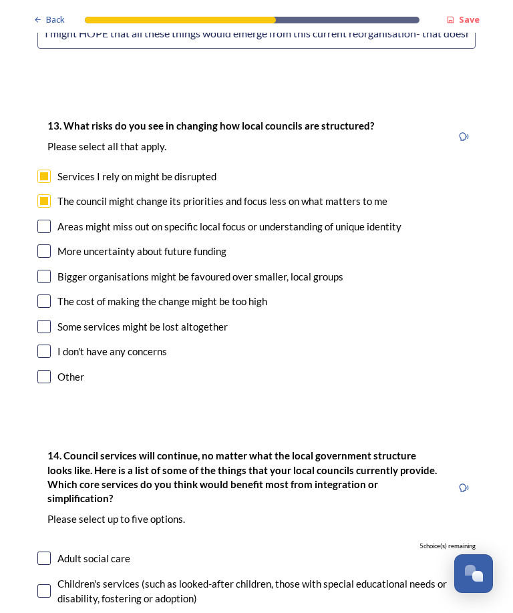
scroll to position [2721, 0]
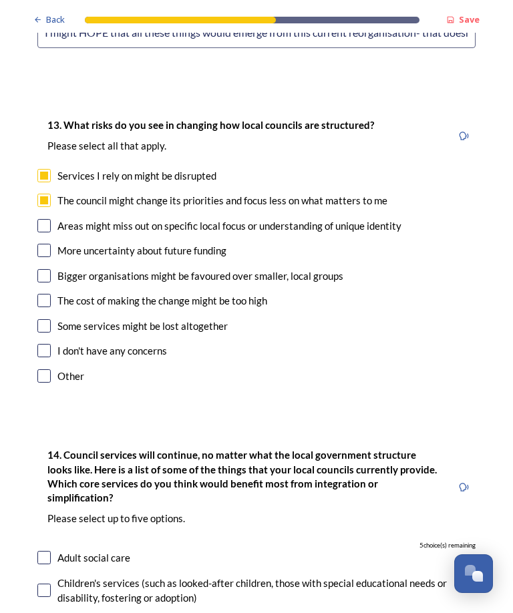
click at [47, 219] on input "checkbox" at bounding box center [43, 225] width 13 height 13
checkbox input "true"
click at [49, 244] on input "checkbox" at bounding box center [43, 250] width 13 height 13
checkbox input "true"
click at [49, 269] on input "checkbox" at bounding box center [43, 275] width 13 height 13
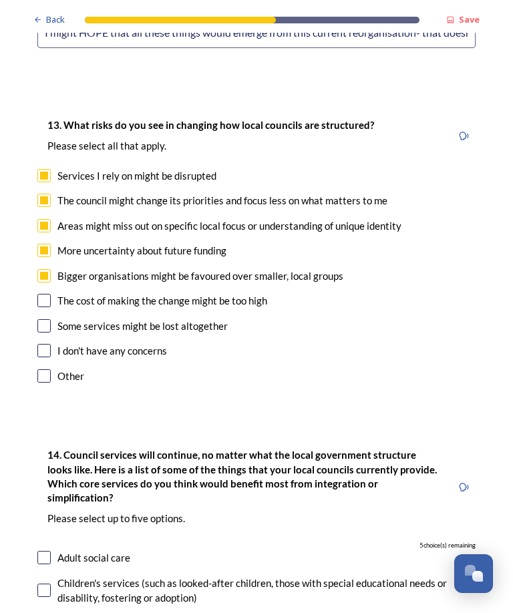
click at [39, 269] on input "checkbox" at bounding box center [43, 275] width 13 height 13
checkbox input "false"
click at [44, 319] on input "checkbox" at bounding box center [43, 325] width 13 height 13
checkbox input "true"
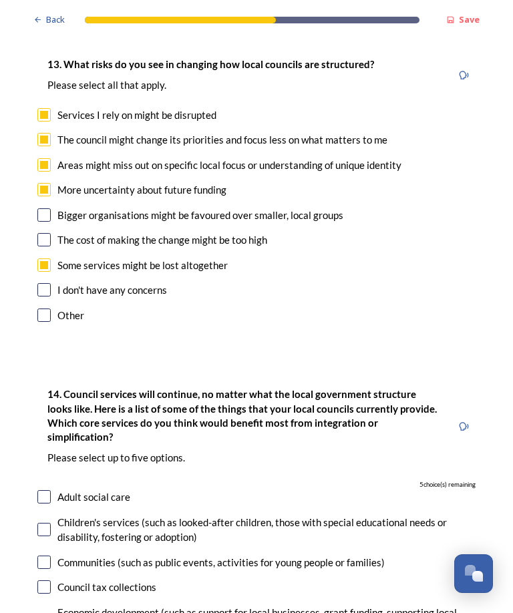
scroll to position [2781, 0]
click at [45, 233] on input "checkbox" at bounding box center [43, 239] width 13 height 13
checkbox input "true"
click at [49, 208] on input "checkbox" at bounding box center [43, 214] width 13 height 13
checkbox input "true"
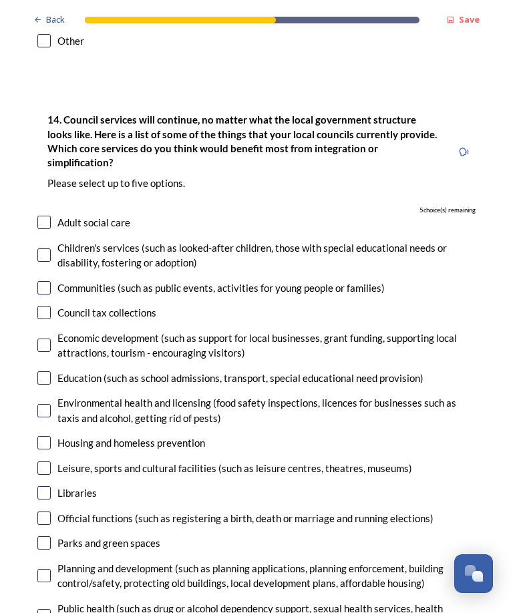
scroll to position [3057, 0]
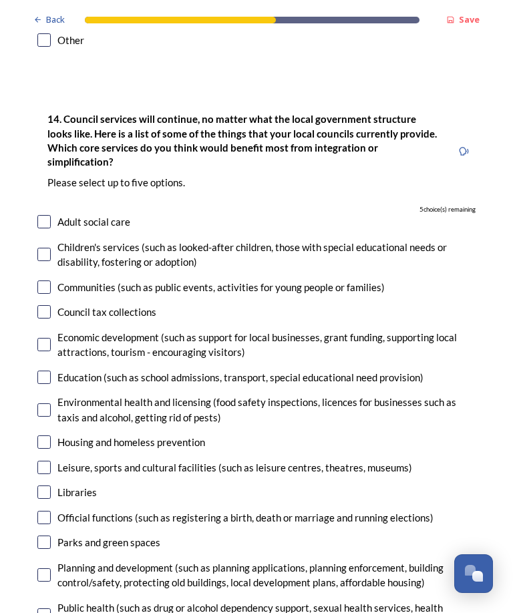
click at [49, 215] on input "checkbox" at bounding box center [43, 221] width 13 height 13
checkbox input "true"
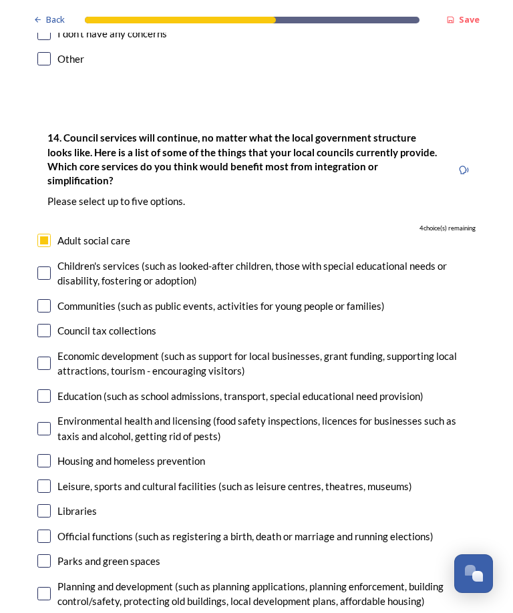
scroll to position [3036, 0]
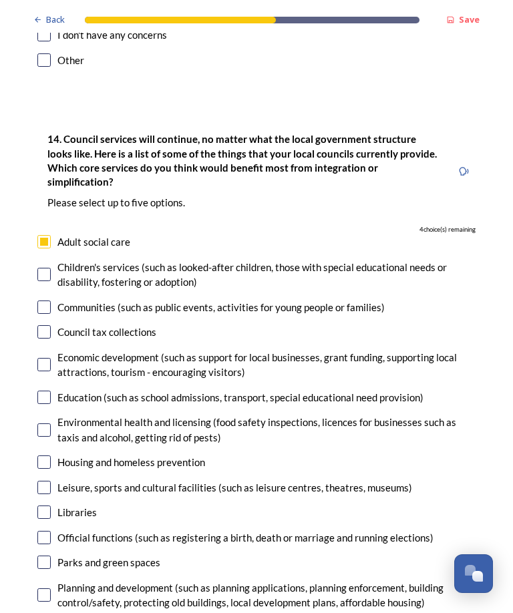
click at [45, 588] on input "checkbox" at bounding box center [43, 594] width 13 height 13
checkbox input "true"
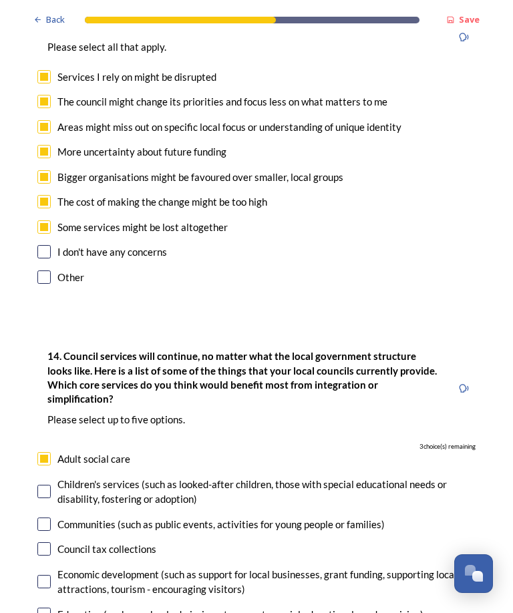
scroll to position [2815, 0]
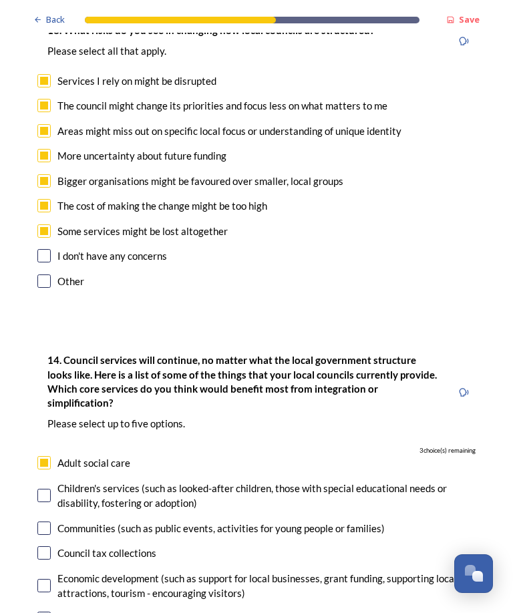
click at [43, 274] on input "checkbox" at bounding box center [43, 280] width 13 height 13
checkbox input "true"
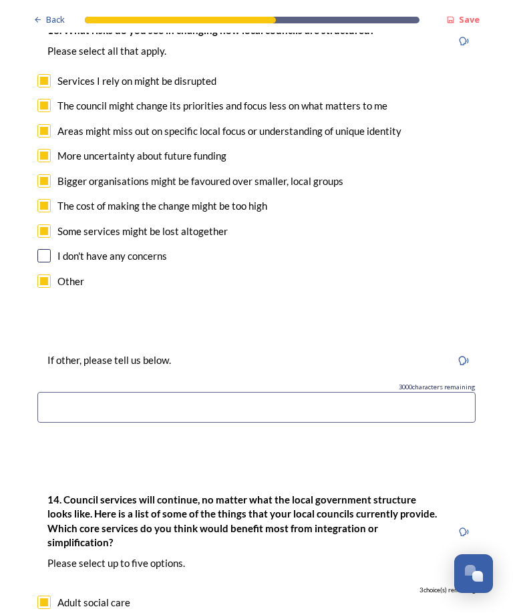
click at [59, 392] on input at bounding box center [256, 407] width 438 height 31
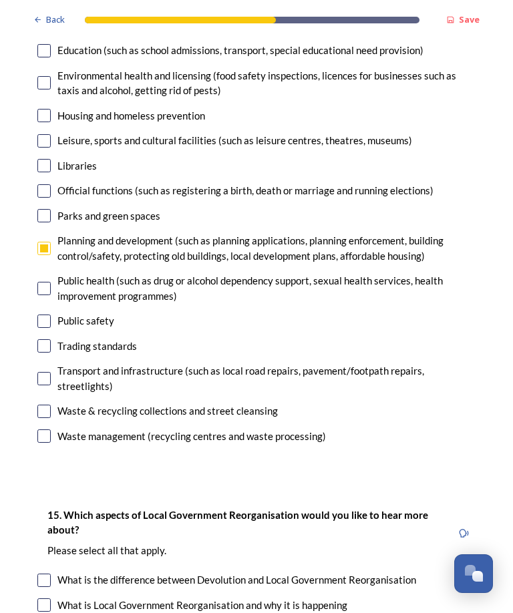
scroll to position [3523, 0]
type input "I fear that some services will disappear or be cut back substantially. For exam…"
click at [47, 282] on input "checkbox" at bounding box center [43, 288] width 13 height 13
checkbox input "true"
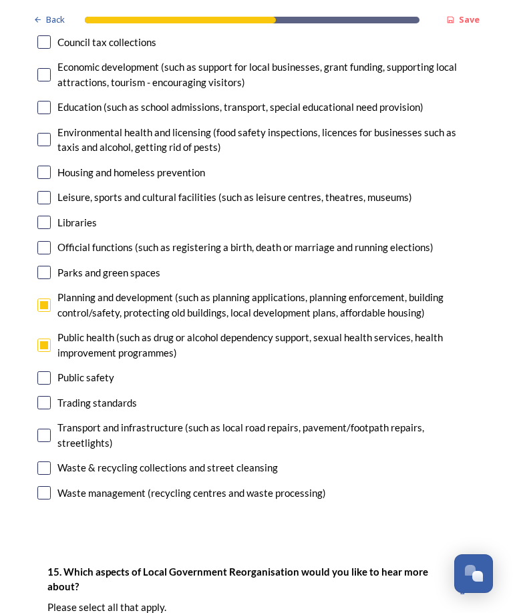
scroll to position [3465, 0]
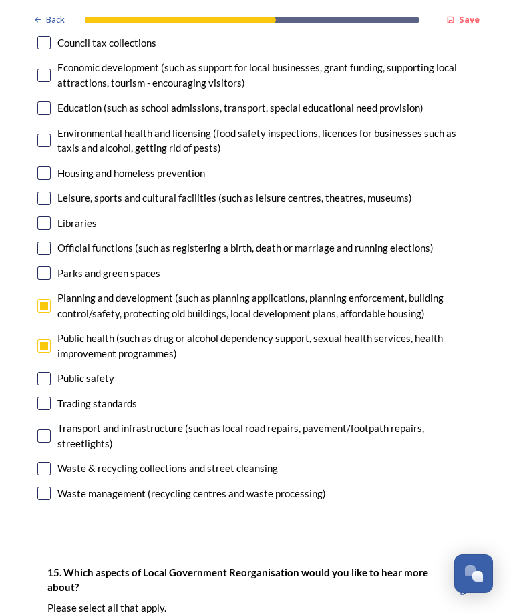
click at [44, 462] on input "checkbox" at bounding box center [43, 468] width 13 height 13
checkbox input "true"
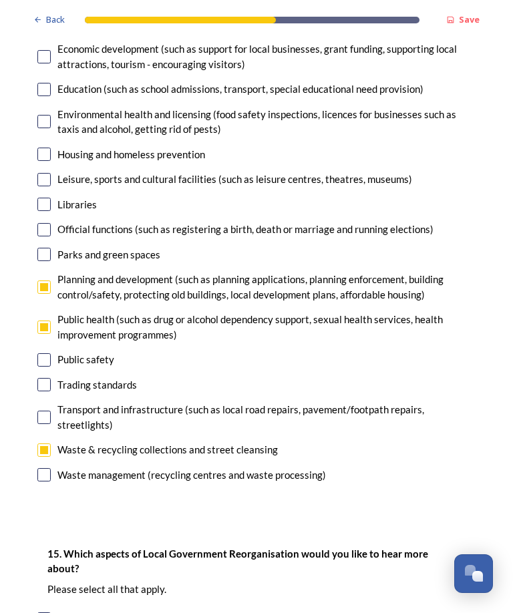
scroll to position [3484, 0]
click at [50, 411] on input "checkbox" at bounding box center [43, 417] width 13 height 13
checkbox input "true"
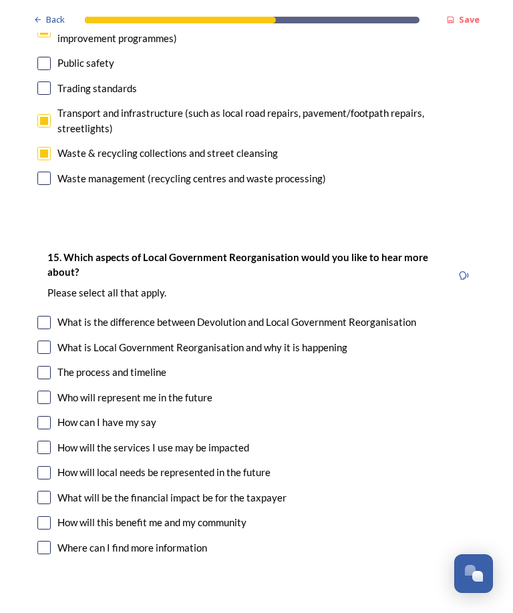
scroll to position [3783, 0]
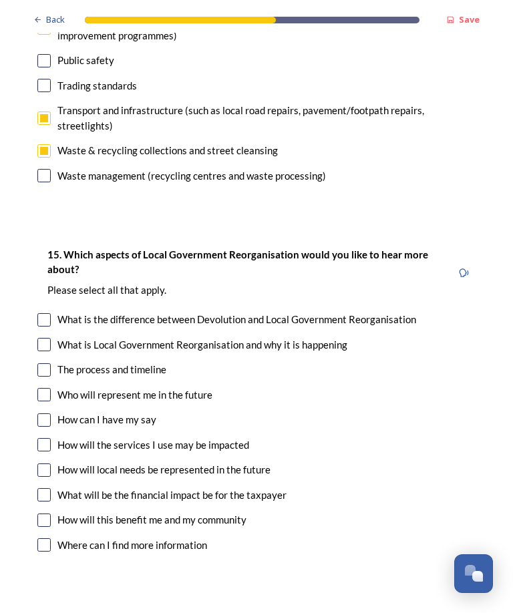
click at [49, 313] on input "checkbox" at bounding box center [43, 319] width 13 height 13
checkbox input "true"
click at [53, 337] on div "What is Local Government Reorganisation and why it is happening" at bounding box center [256, 344] width 438 height 15
checkbox input "true"
click at [49, 363] on input "checkbox" at bounding box center [43, 369] width 13 height 13
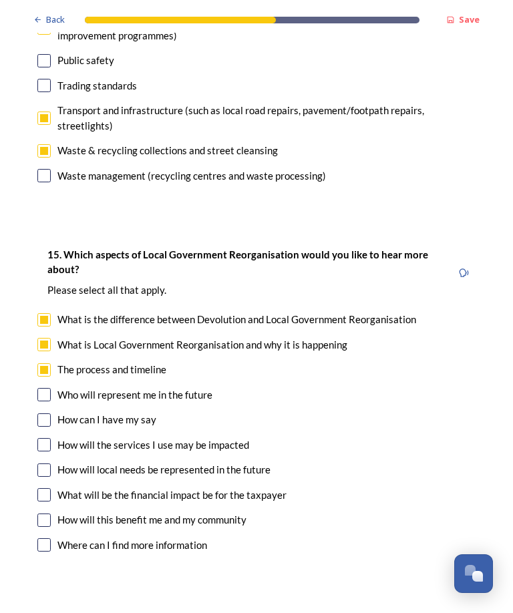
click at [49, 363] on input "checkbox" at bounding box center [43, 369] width 13 height 13
click at [48, 363] on input "checkbox" at bounding box center [43, 369] width 13 height 13
click at [39, 363] on input "checkbox" at bounding box center [43, 369] width 13 height 13
checkbox input "true"
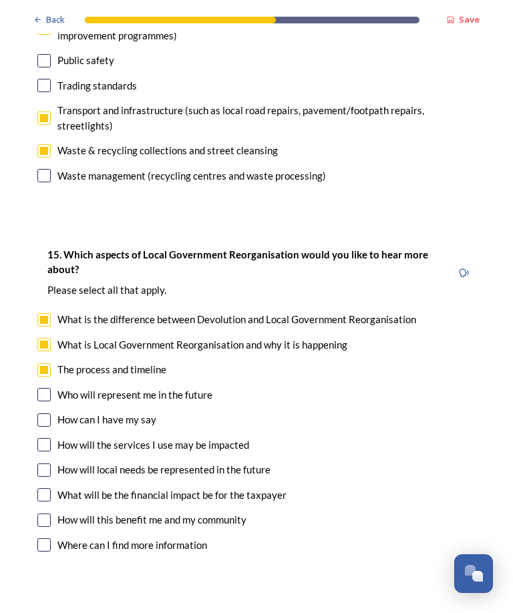
click at [39, 388] on input "checkbox" at bounding box center [43, 394] width 13 height 13
checkbox input "true"
click at [42, 413] on input "checkbox" at bounding box center [43, 419] width 13 height 13
checkbox input "true"
click at [43, 438] on input "checkbox" at bounding box center [43, 444] width 13 height 13
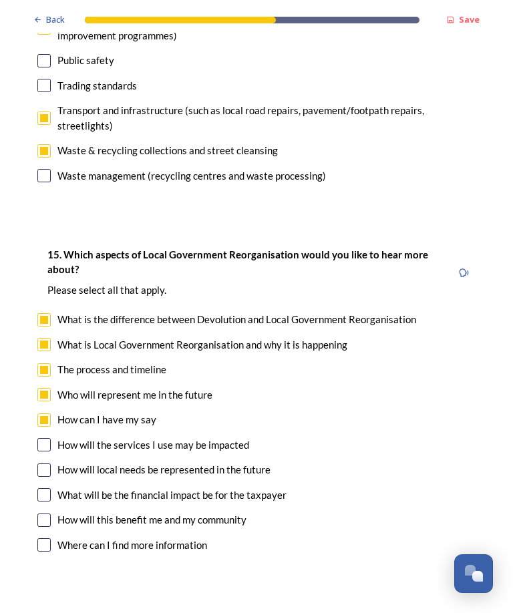
checkbox input "true"
click at [45, 463] on input "checkbox" at bounding box center [43, 469] width 13 height 13
click at [47, 463] on input "checkbox" at bounding box center [43, 469] width 13 height 13
click at [48, 463] on input "checkbox" at bounding box center [43, 469] width 13 height 13
checkbox input "true"
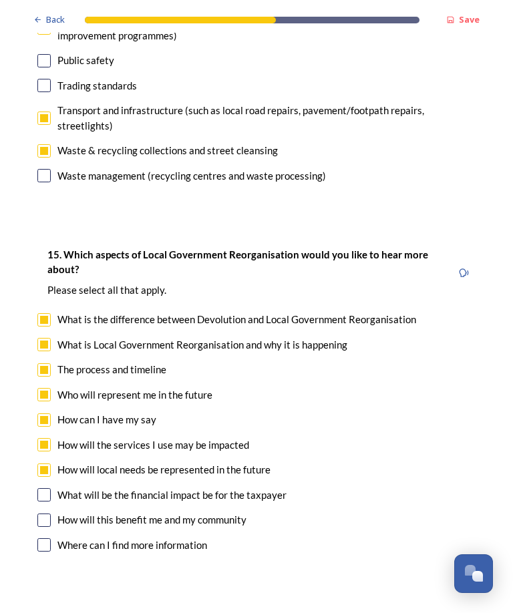
click at [48, 488] on input "checkbox" at bounding box center [43, 494] width 13 height 13
checkbox input "true"
click at [49, 513] on input "checkbox" at bounding box center [43, 519] width 13 height 13
checkbox input "true"
click at [49, 538] on input "checkbox" at bounding box center [43, 544] width 13 height 13
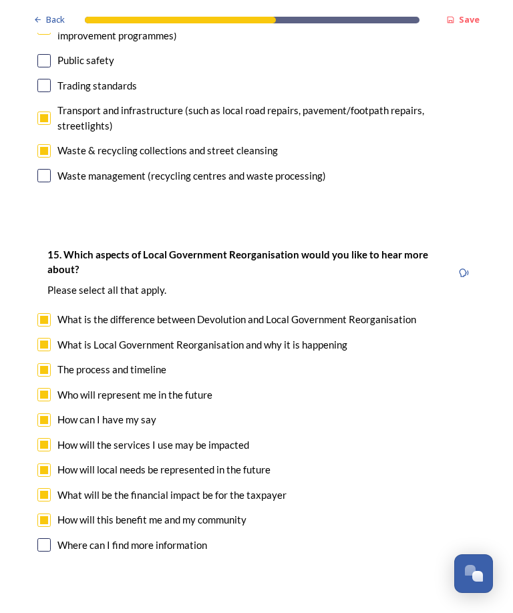
checkbox input "true"
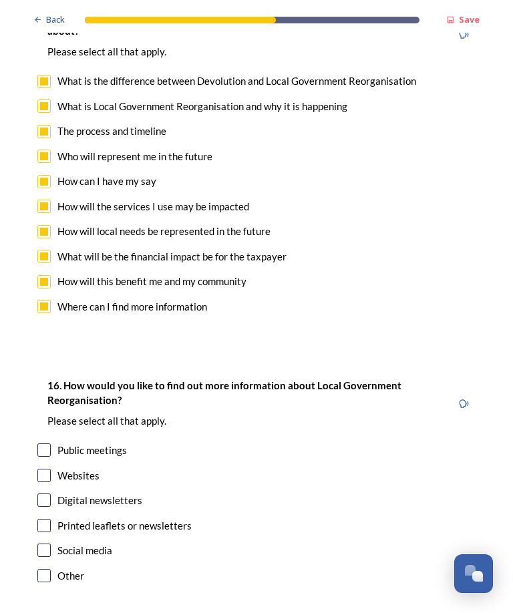
scroll to position [4020, 0]
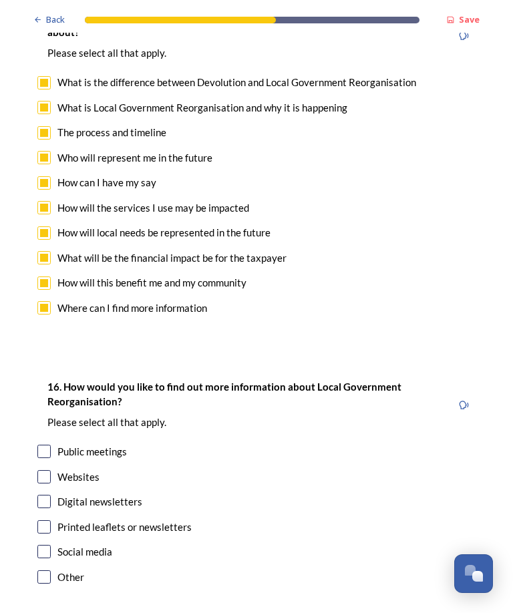
click at [43, 445] on input "checkbox" at bounding box center [43, 451] width 13 height 13
checkbox input "true"
click at [48, 470] on input "checkbox" at bounding box center [43, 476] width 13 height 13
checkbox input "true"
click at [52, 494] on div "Digital newsletters" at bounding box center [256, 501] width 438 height 15
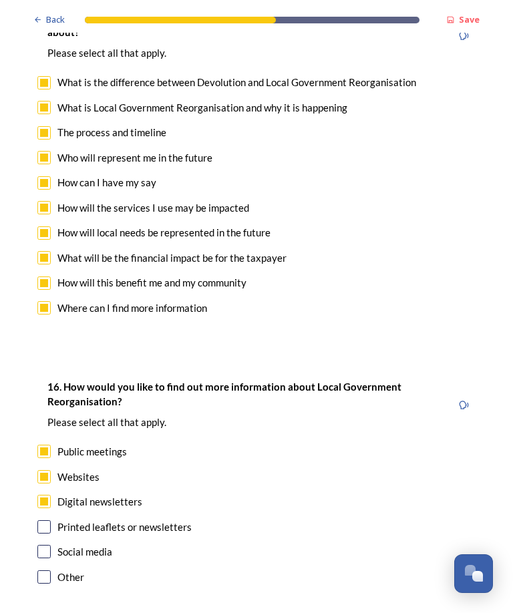
checkbox input "true"
click at [49, 520] on input "checkbox" at bounding box center [43, 526] width 13 height 13
checkbox input "true"
click at [45, 545] on input "checkbox" at bounding box center [43, 551] width 13 height 13
checkbox input "true"
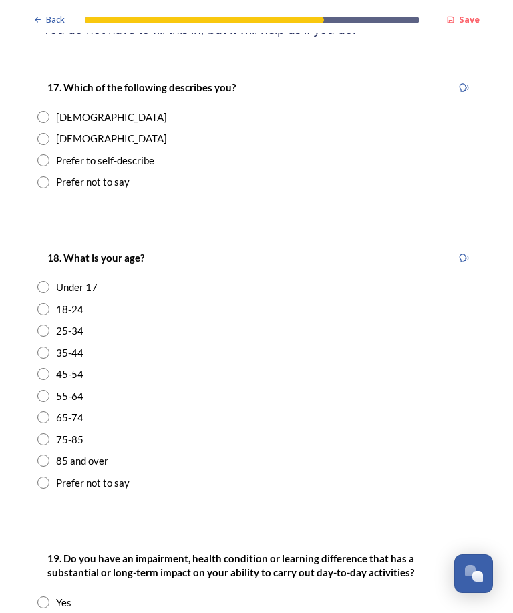
scroll to position [222, 0]
click at [42, 111] on input "radio" at bounding box center [43, 117] width 12 height 12
radio input "true"
click at [45, 411] on input "radio" at bounding box center [43, 417] width 12 height 12
radio input "true"
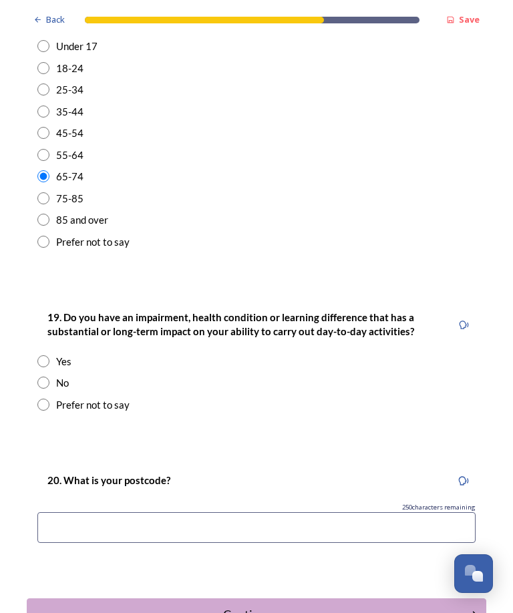
scroll to position [479, 0]
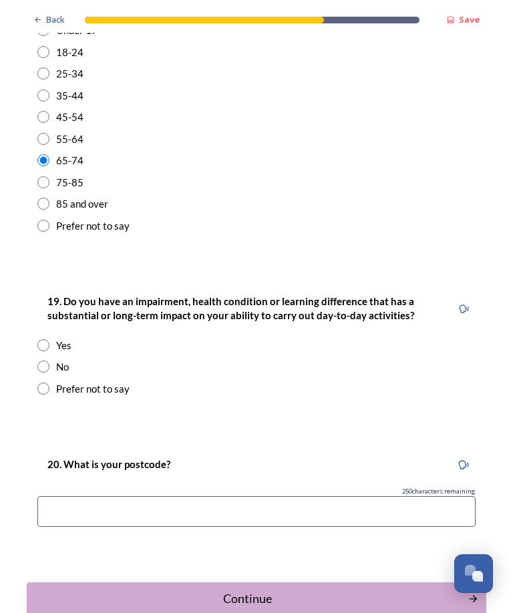
click at [46, 361] on input "radio" at bounding box center [43, 367] width 12 height 12
radio input "true"
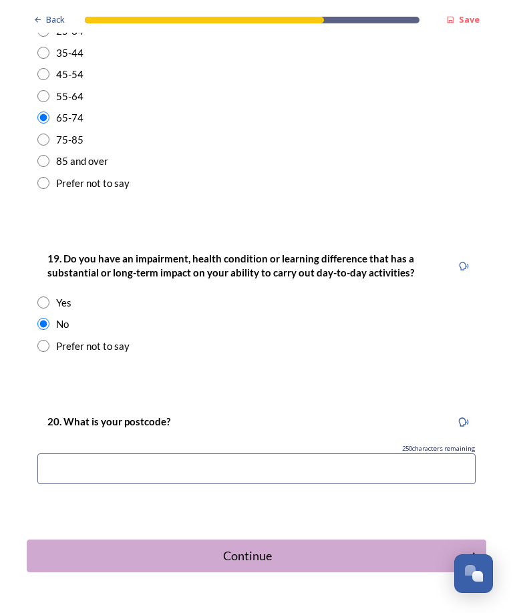
scroll to position [521, 0]
click at [53, 454] on input at bounding box center [256, 469] width 438 height 31
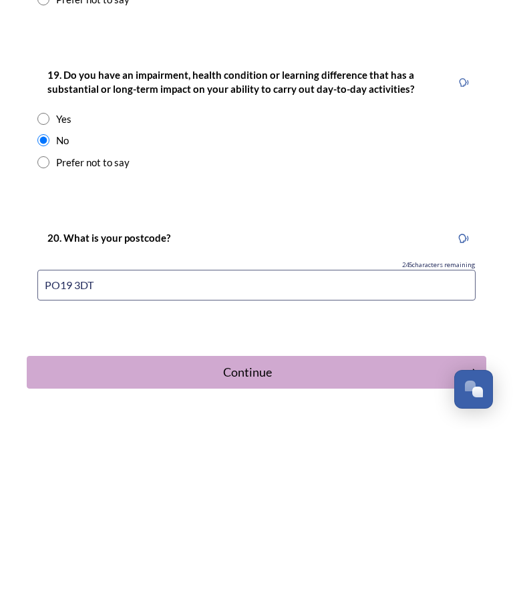
type input "PO19 3DT"
click at [258, 547] on div "Continue" at bounding box center [247, 556] width 427 height 18
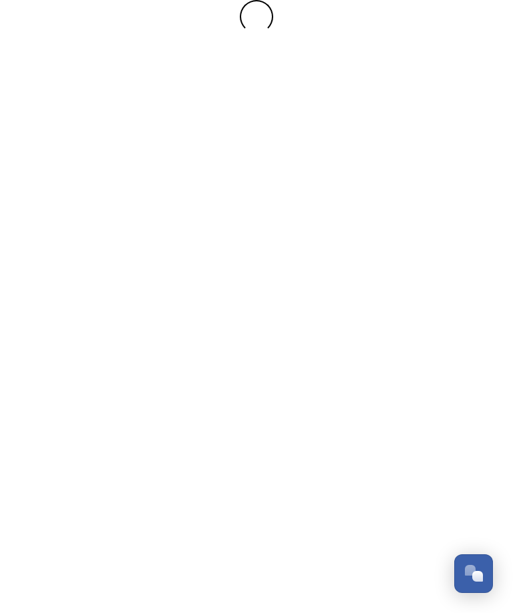
scroll to position [0, 0]
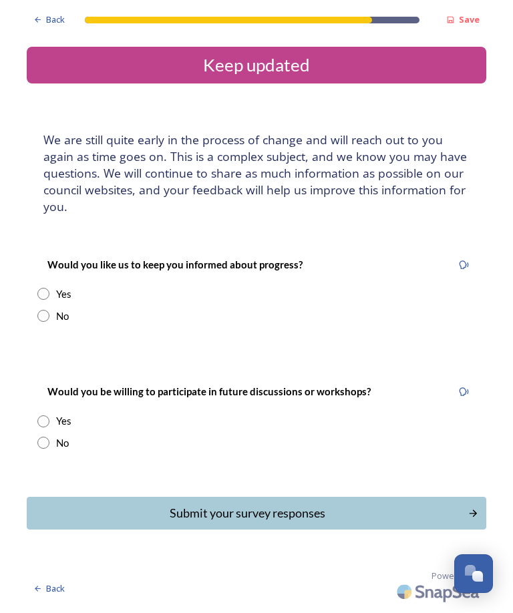
click at [50, 286] on div "Yes" at bounding box center [256, 293] width 438 height 15
radio input "true"
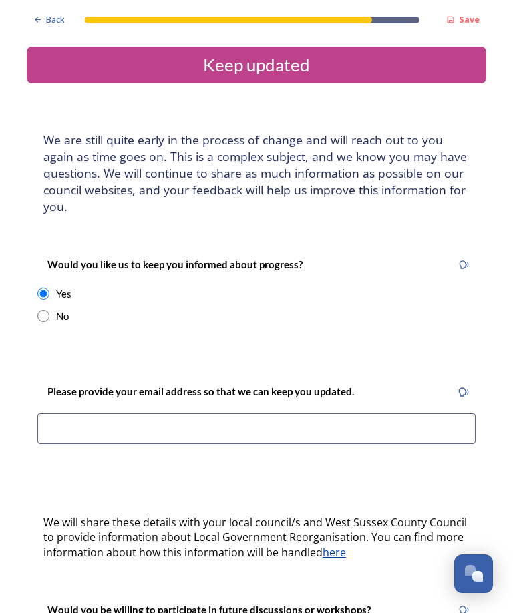
click at [63, 413] on input at bounding box center [256, 428] width 438 height 31
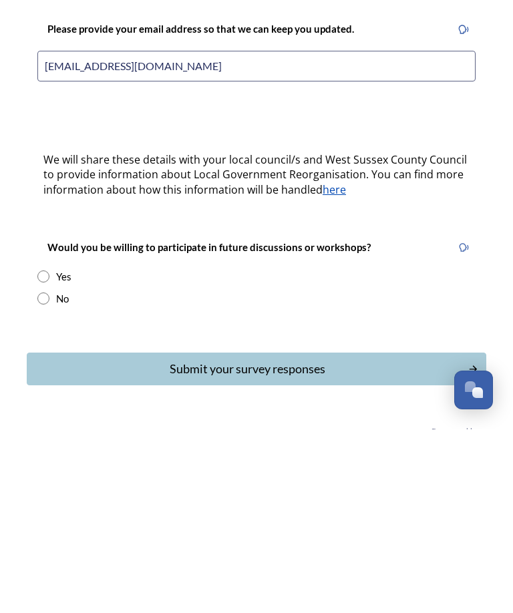
scroll to position [178, 0]
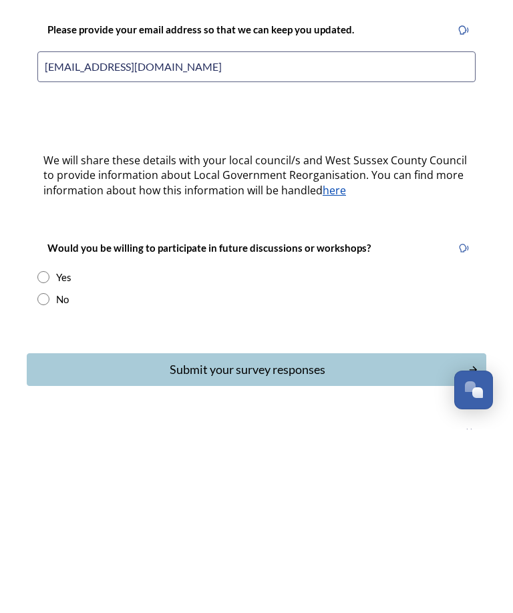
type input "Joy.eccleston212@gmail.com"
click at [47, 455] on input "radio" at bounding box center [43, 461] width 12 height 12
radio input "true"
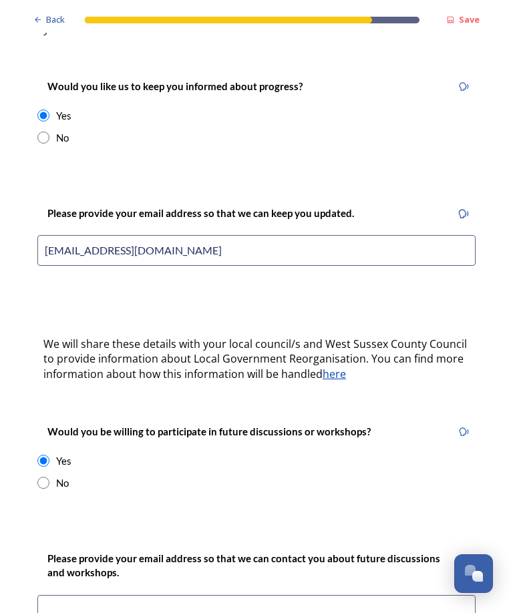
click at [69, 595] on input at bounding box center [256, 610] width 438 height 31
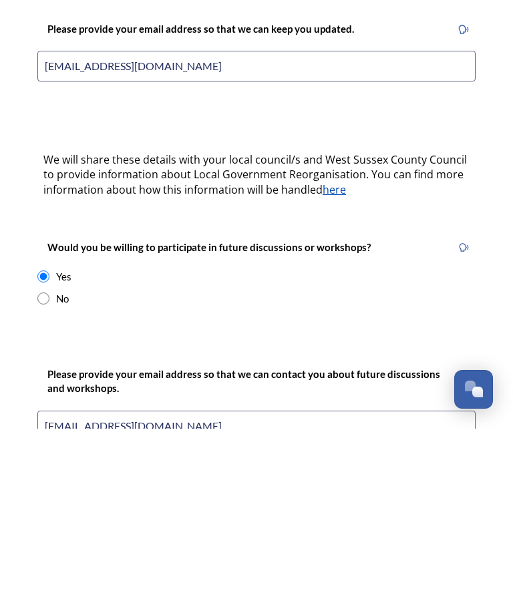
type input "Joy.eccleston212@gmail.com"
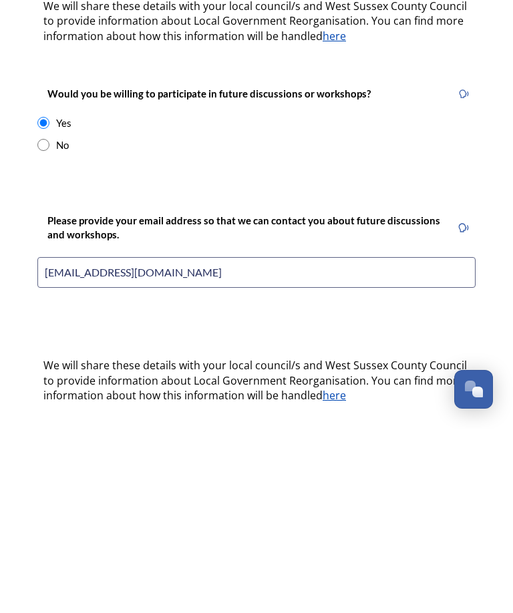
scroll to position [341, 0]
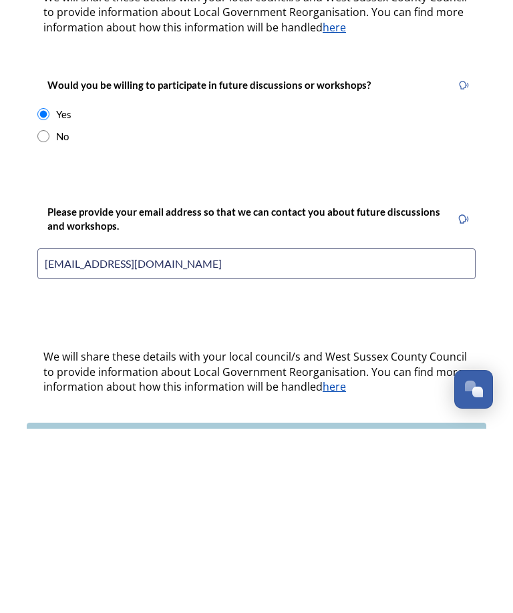
click at [270, 612] on div "Submit your survey responses" at bounding box center [247, 623] width 427 height 18
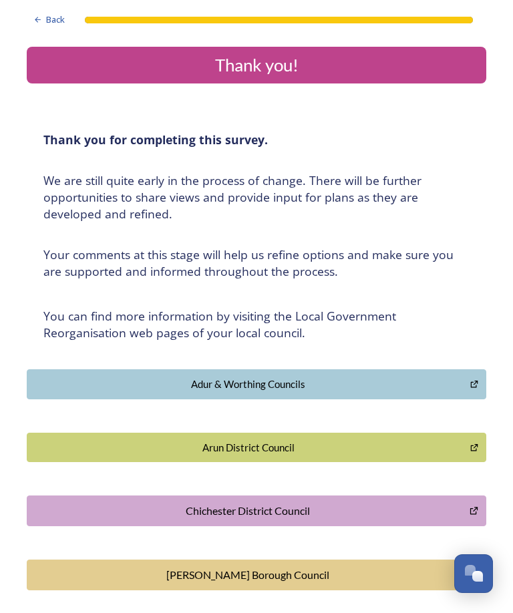
scroll to position [0, 0]
